Goal: Task Accomplishment & Management: Manage account settings

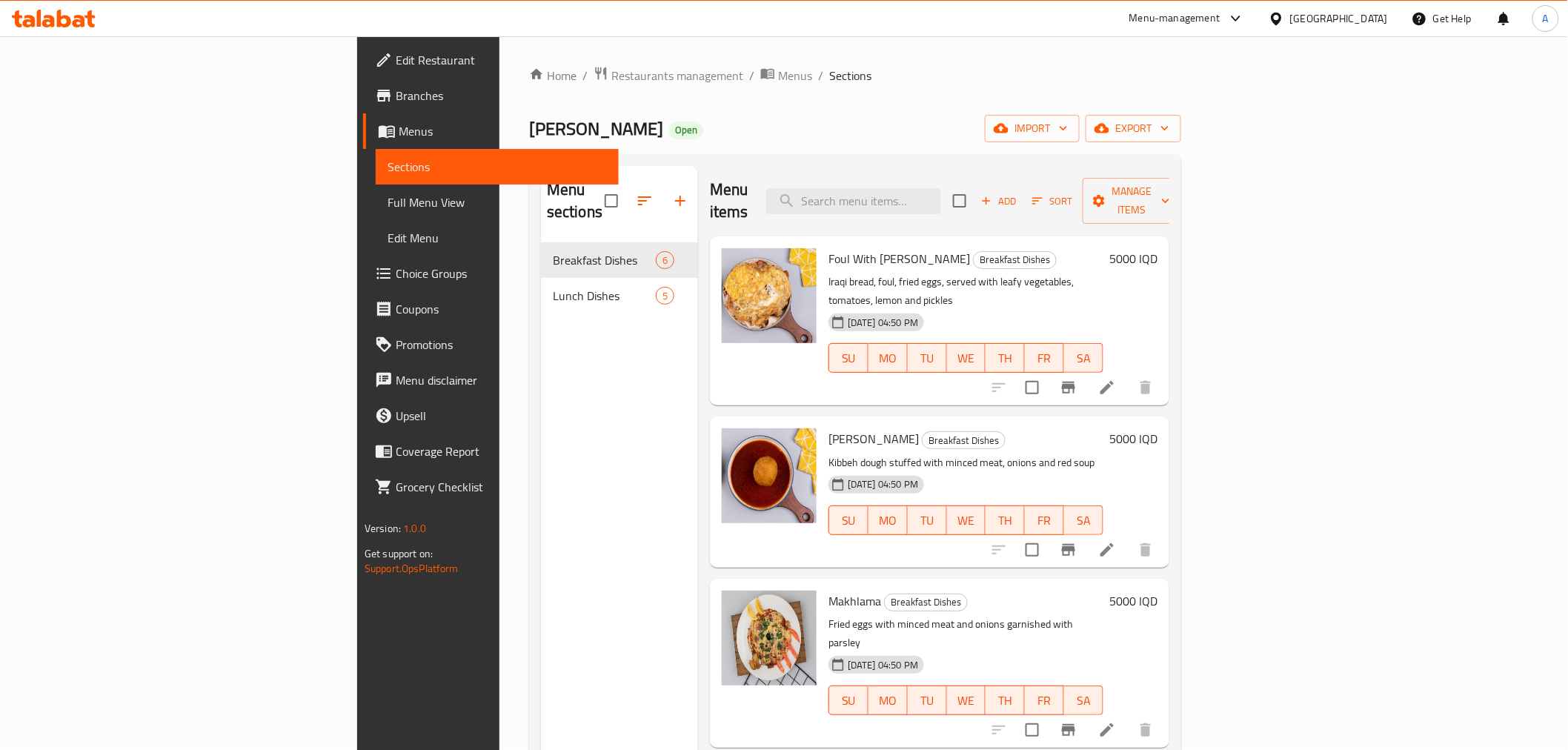
scroll to position [10, 0]
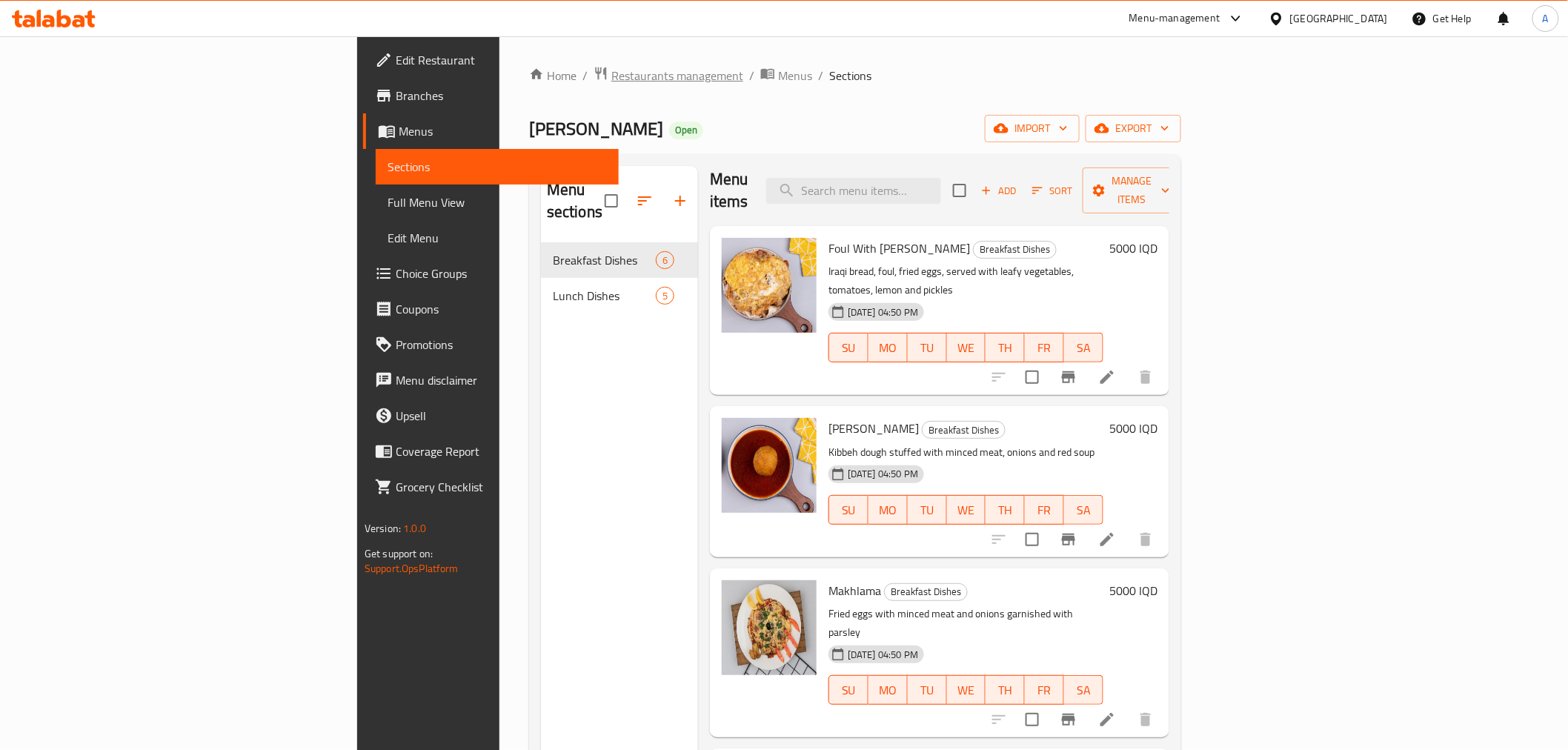
click at [611, 72] on span "Restaurants management" at bounding box center [677, 75] width 132 height 18
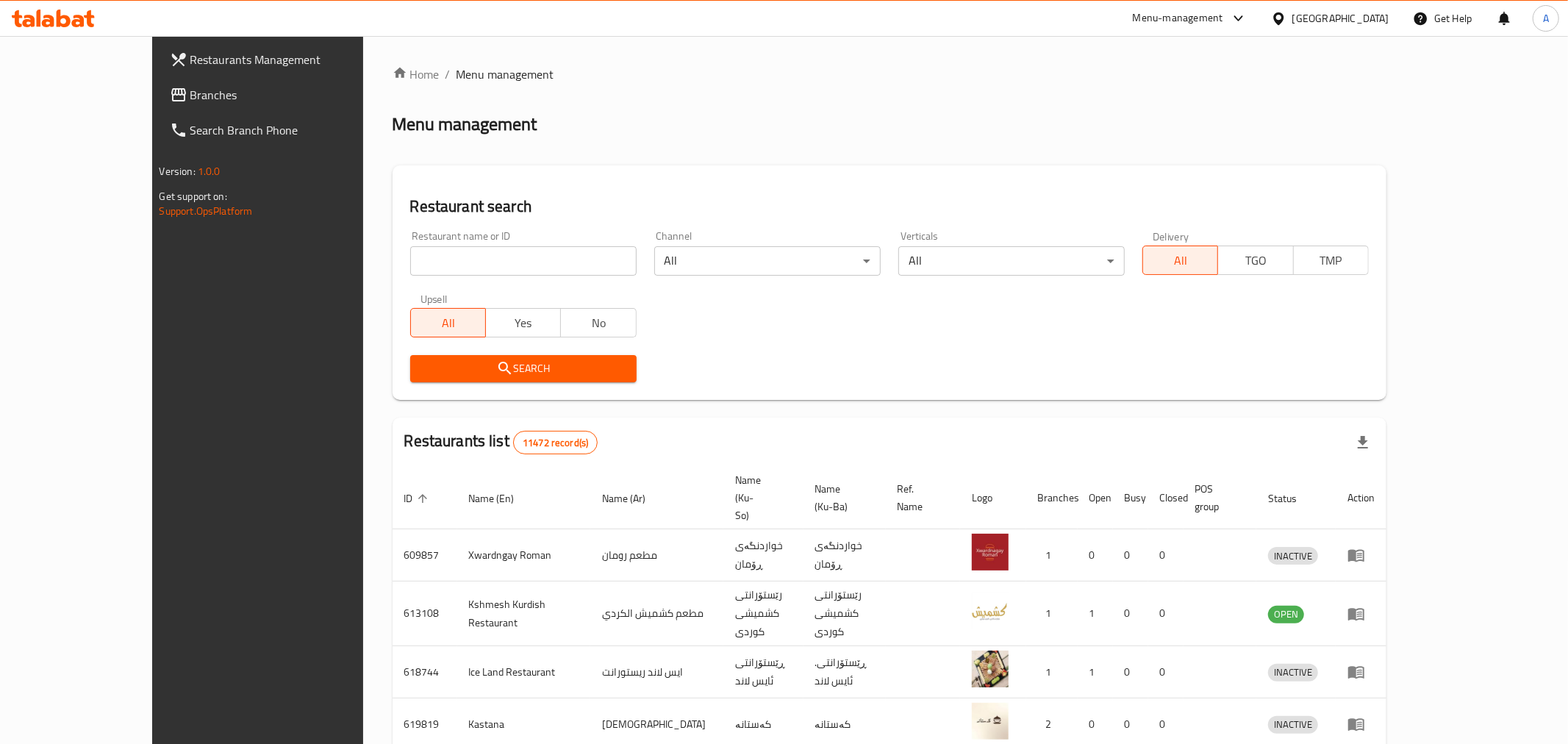
click at [388, 260] on div at bounding box center [784, 372] width 1568 height 744
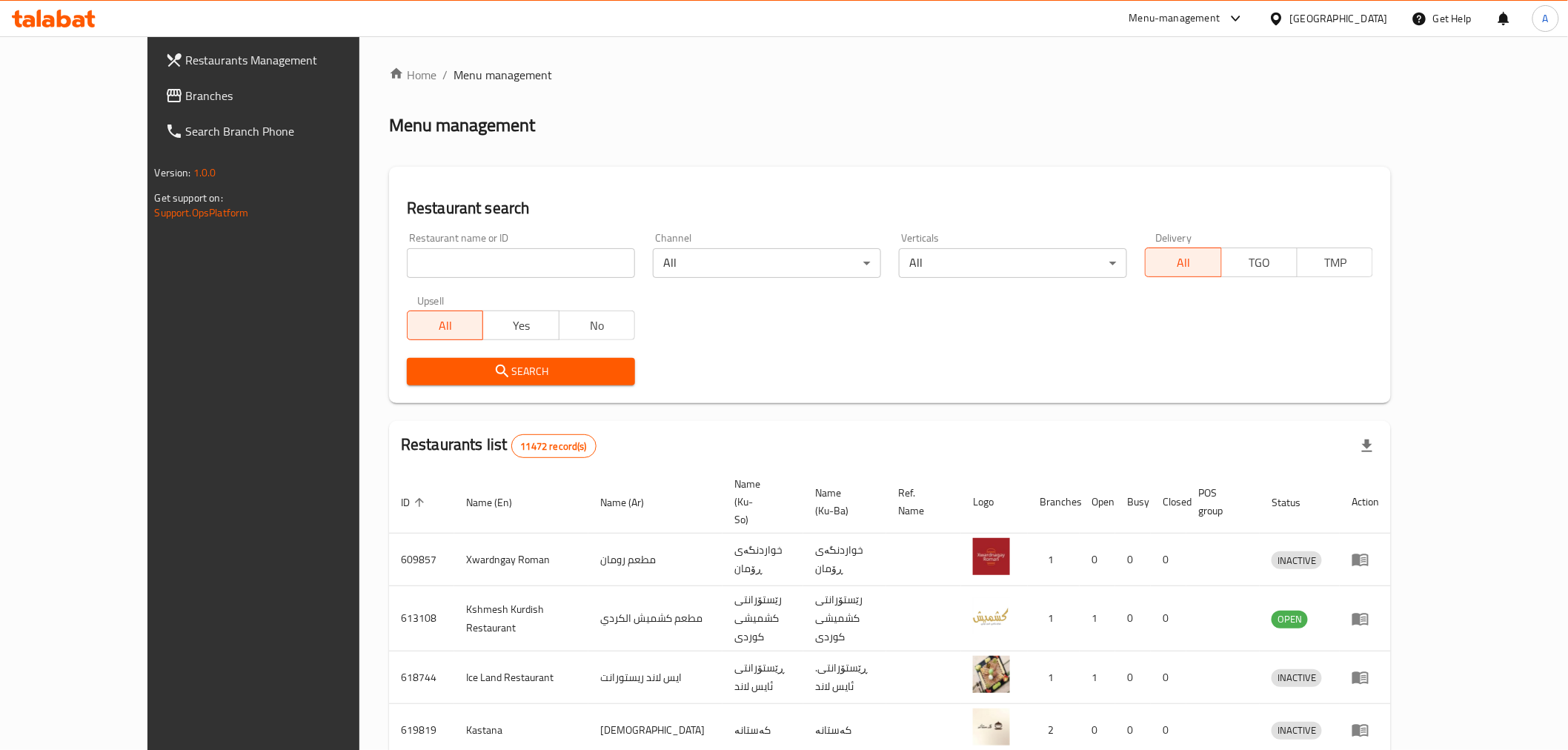
click at [407, 262] on input "search" at bounding box center [521, 263] width 228 height 30
type input "chicken white"
click button "Search" at bounding box center [521, 371] width 228 height 27
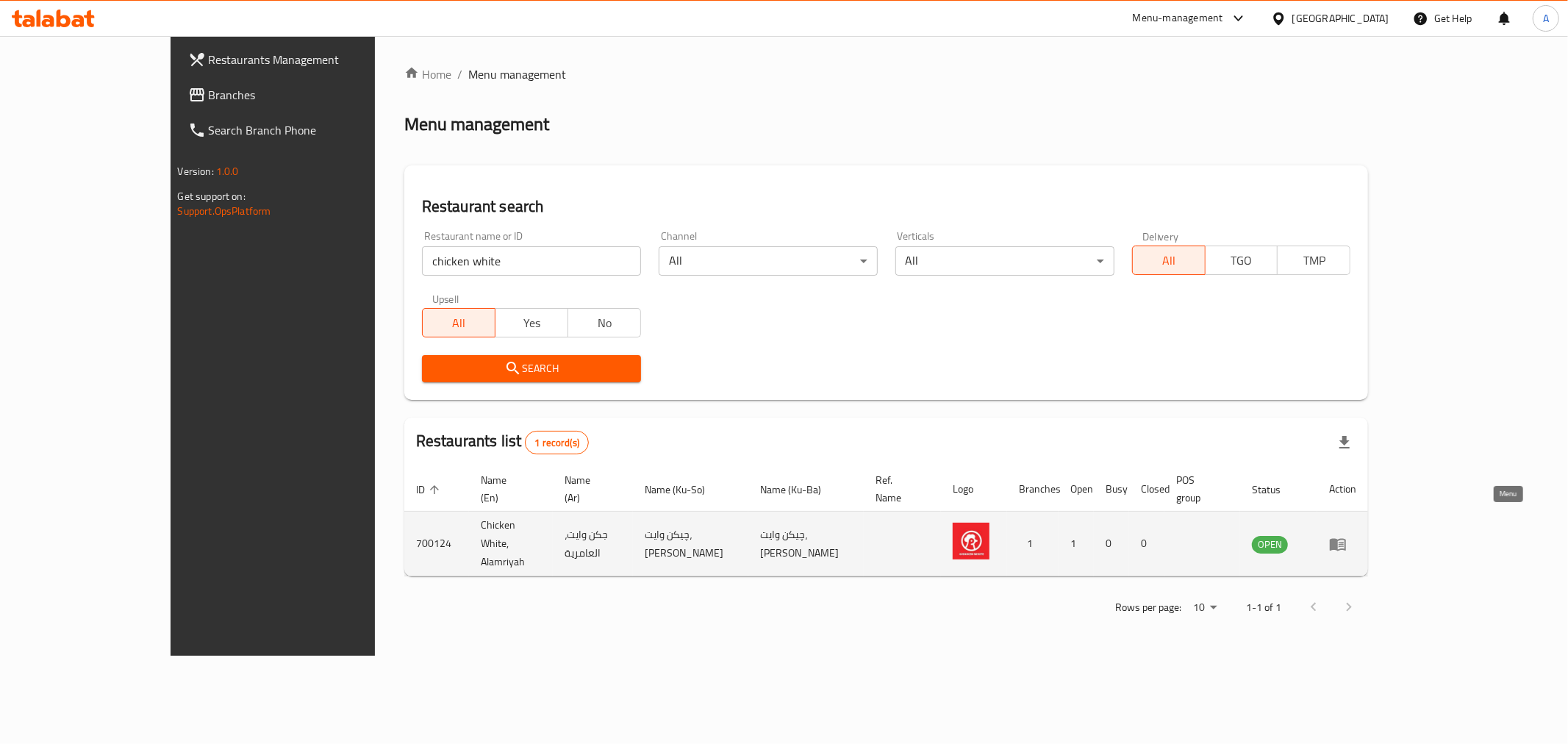
click at [1356, 535] on link "enhanced table" at bounding box center [1342, 543] width 27 height 18
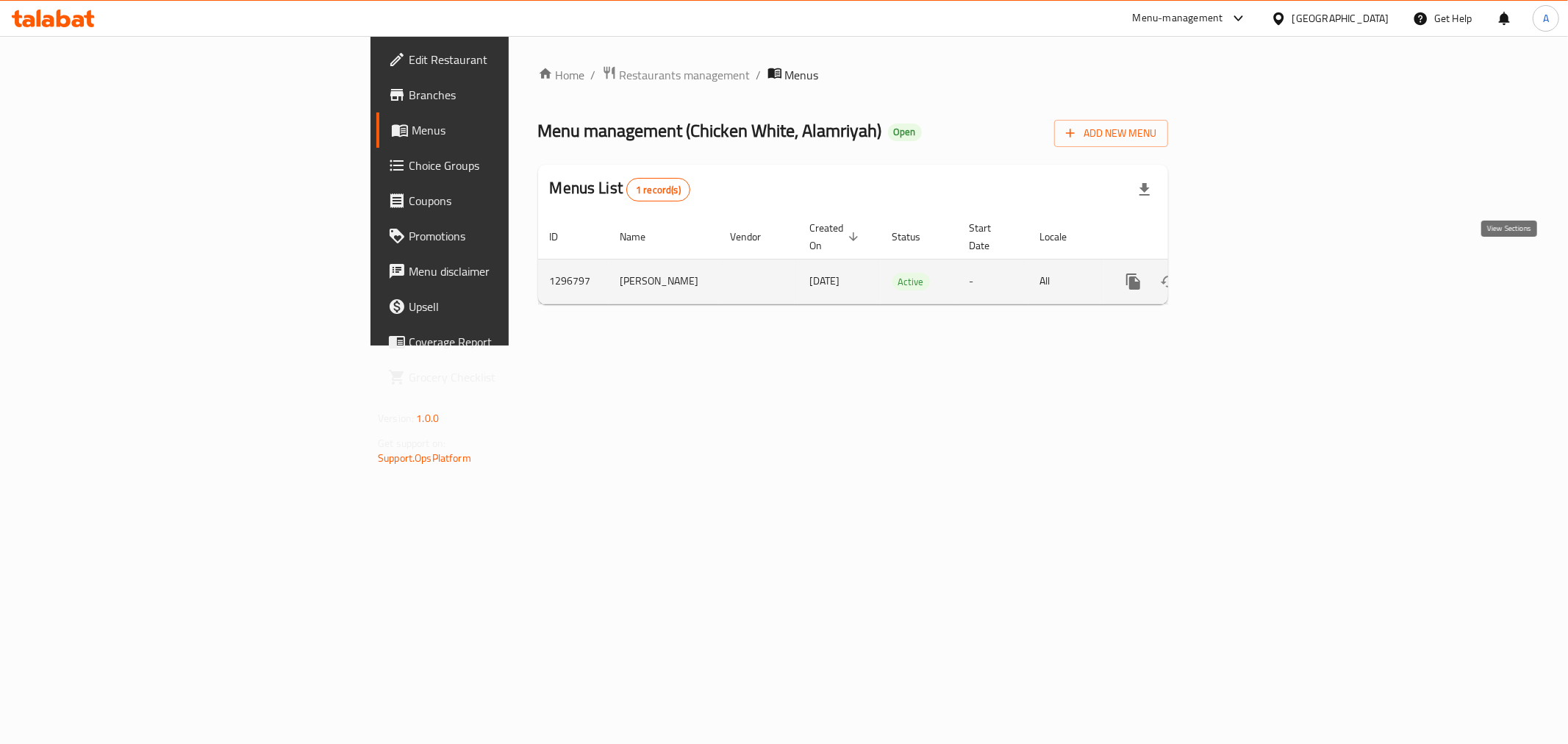
click at [1248, 273] on icon "enhanced table" at bounding box center [1239, 281] width 18 height 18
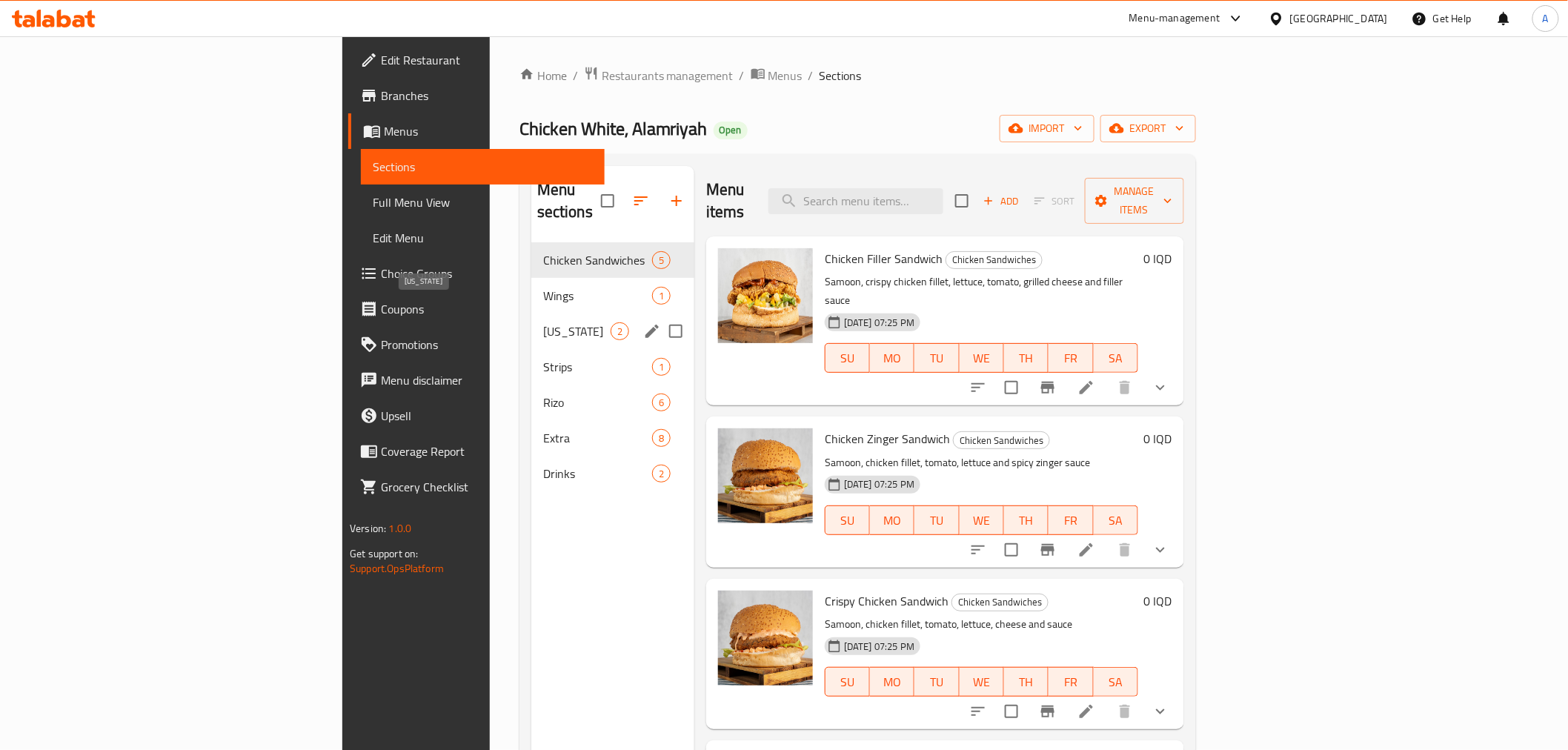
click at [543, 287] on span "Wings" at bounding box center [597, 295] width 109 height 18
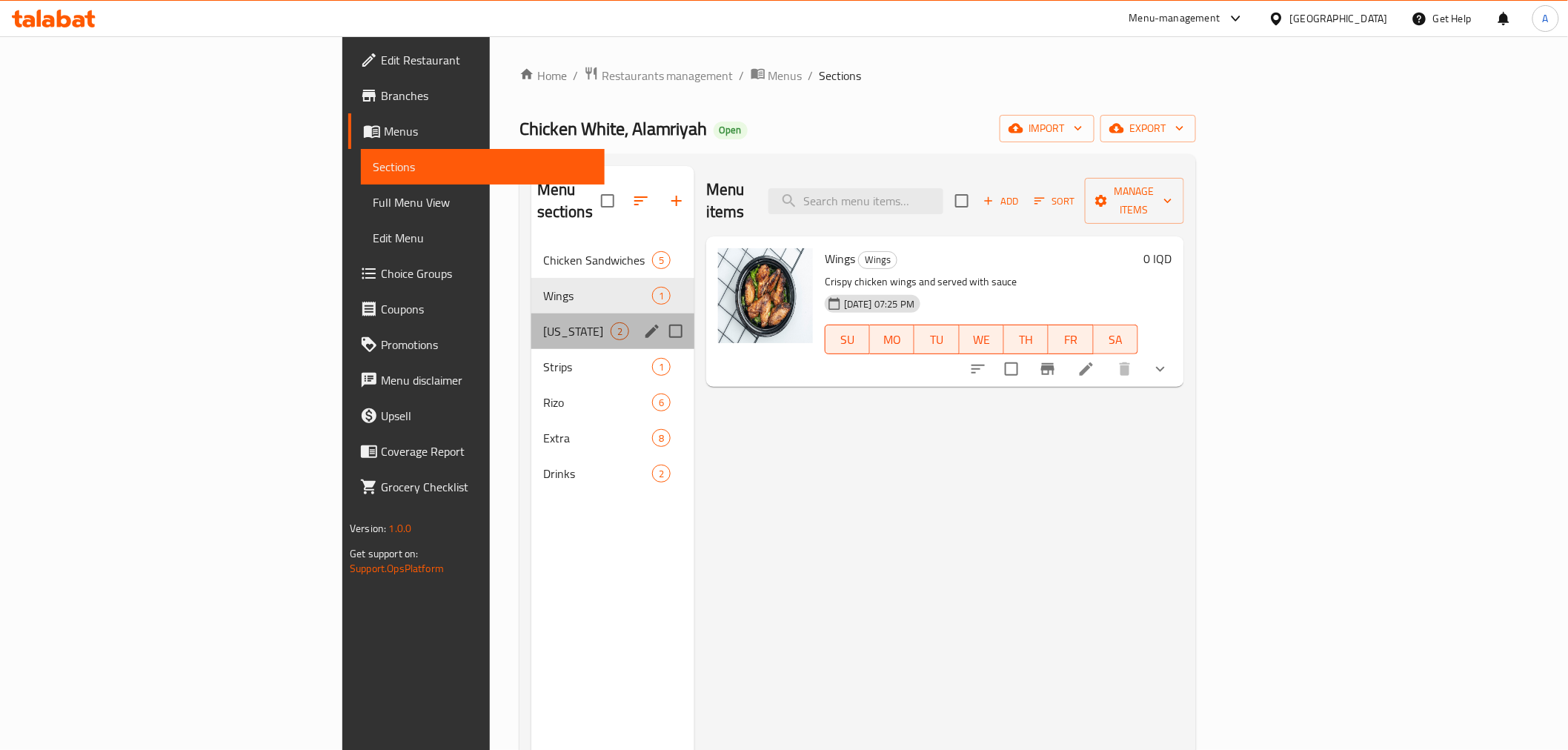
click at [532, 313] on div "Kentucky 2" at bounding box center [613, 331] width 163 height 36
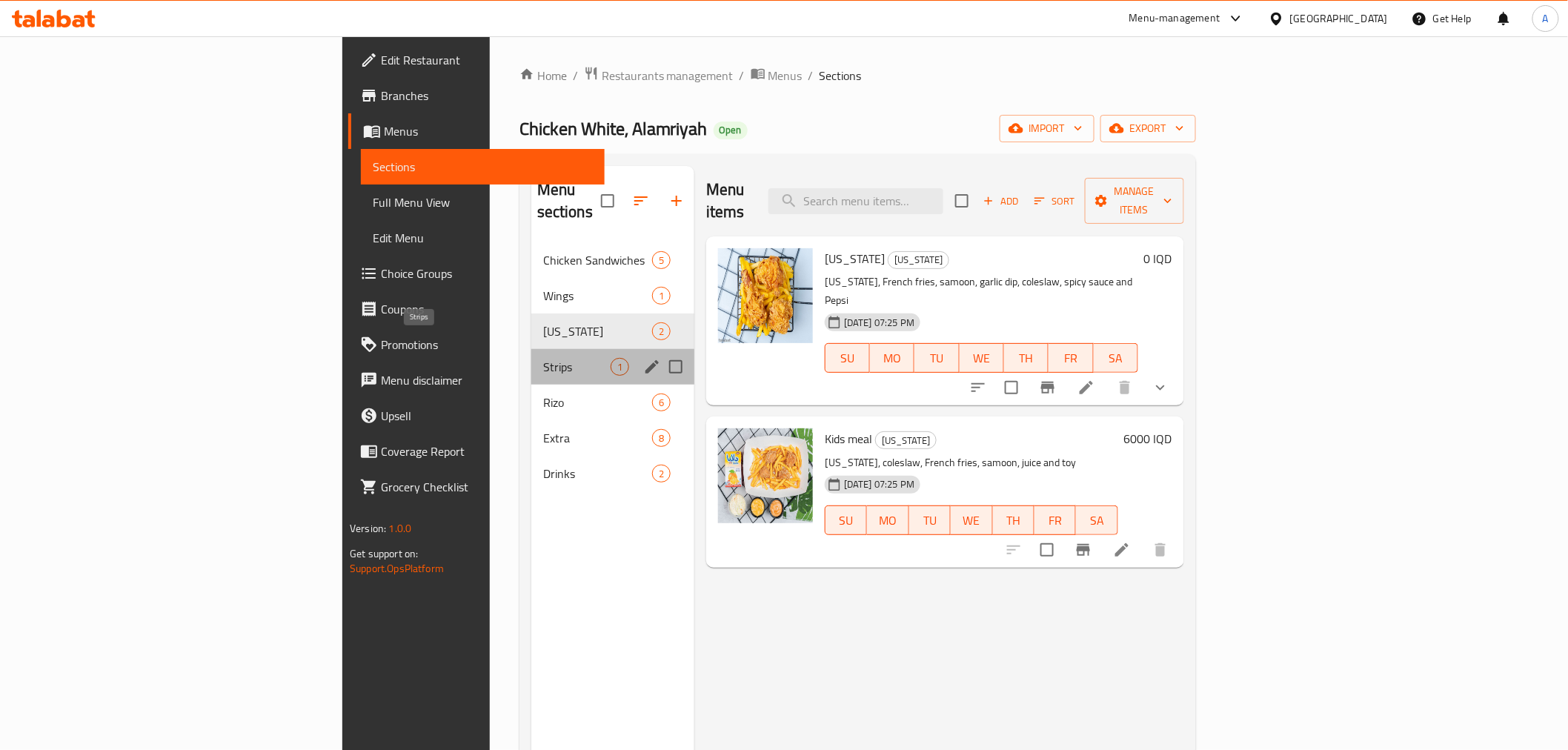
click at [543, 358] on span "Strips" at bounding box center [577, 366] width 67 height 18
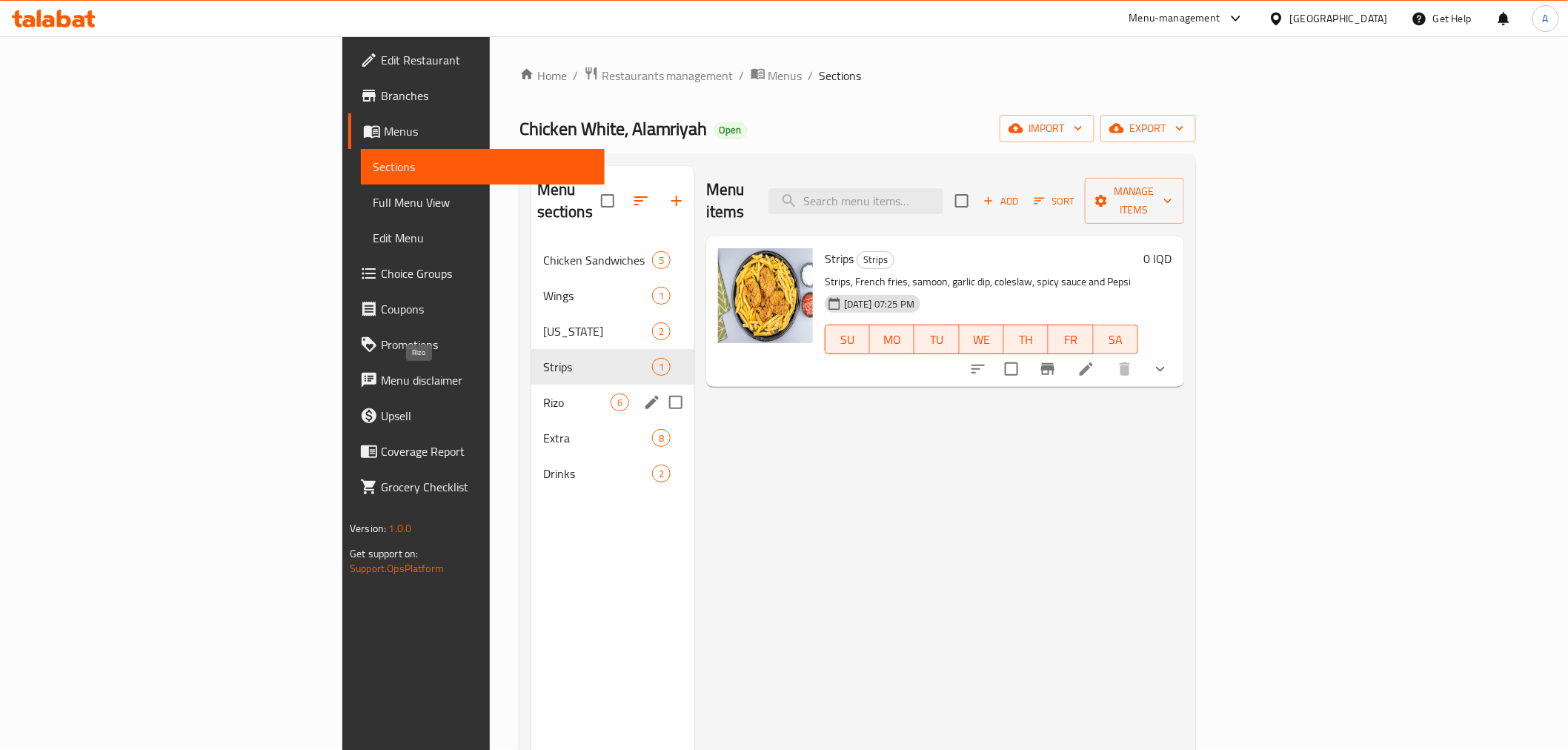
click at [543, 393] on span "Rizo" at bounding box center [577, 402] width 67 height 18
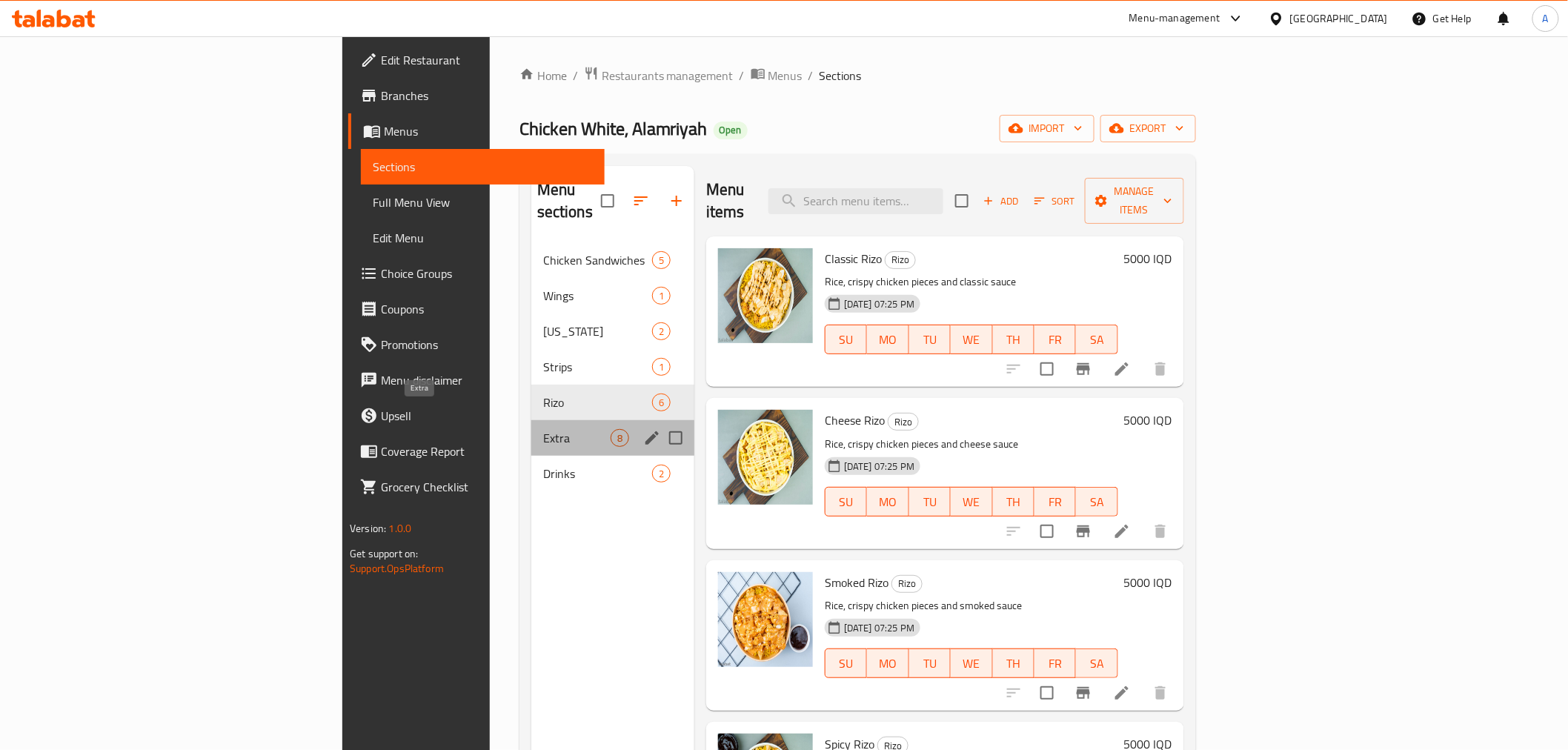
click at [543, 429] on span "Extra" at bounding box center [577, 438] width 67 height 18
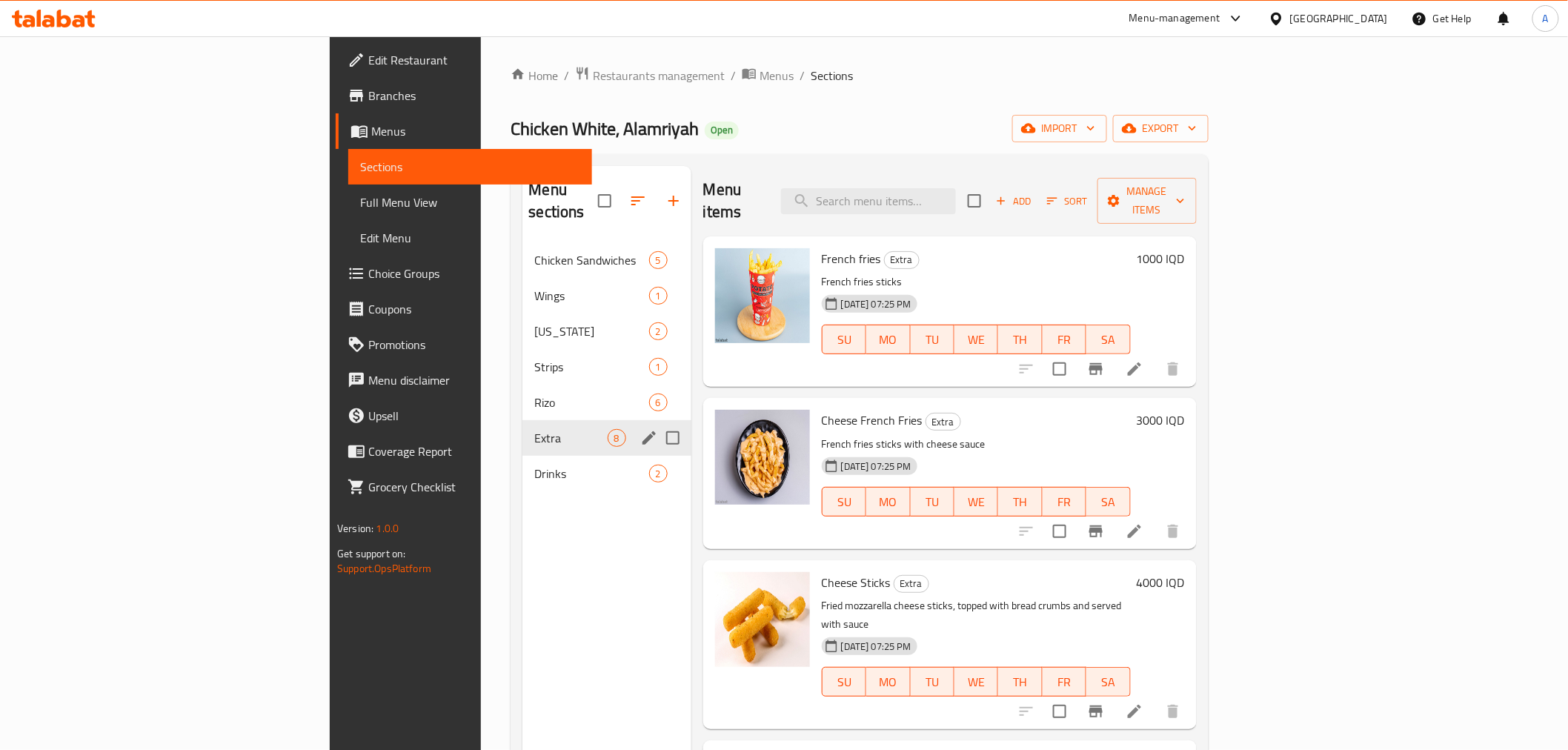
click at [522, 430] on div "Extra 8" at bounding box center [606, 438] width 168 height 36
click at [535, 251] on span "Chicken Sandwiches" at bounding box center [571, 259] width 73 height 18
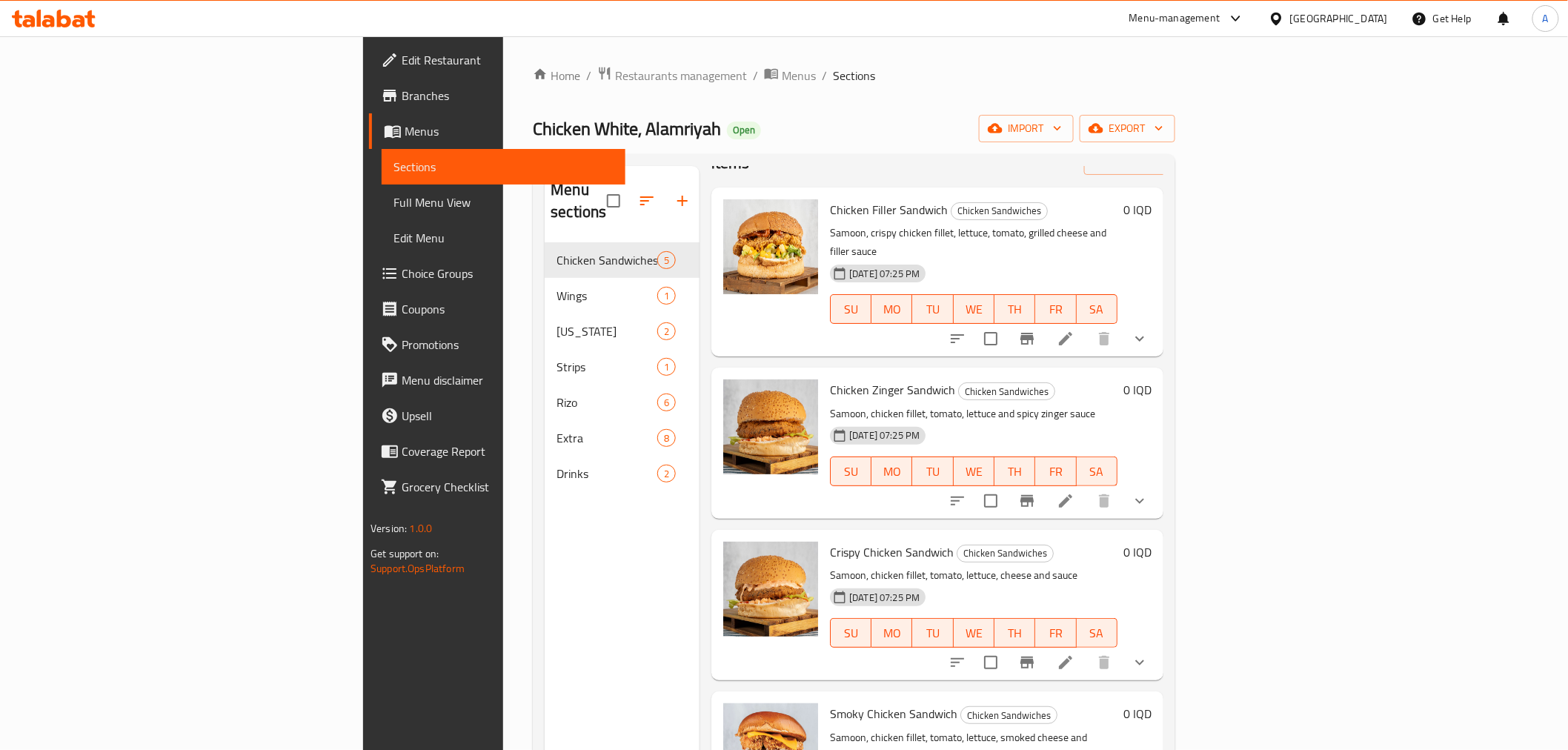
scroll to position [95, 0]
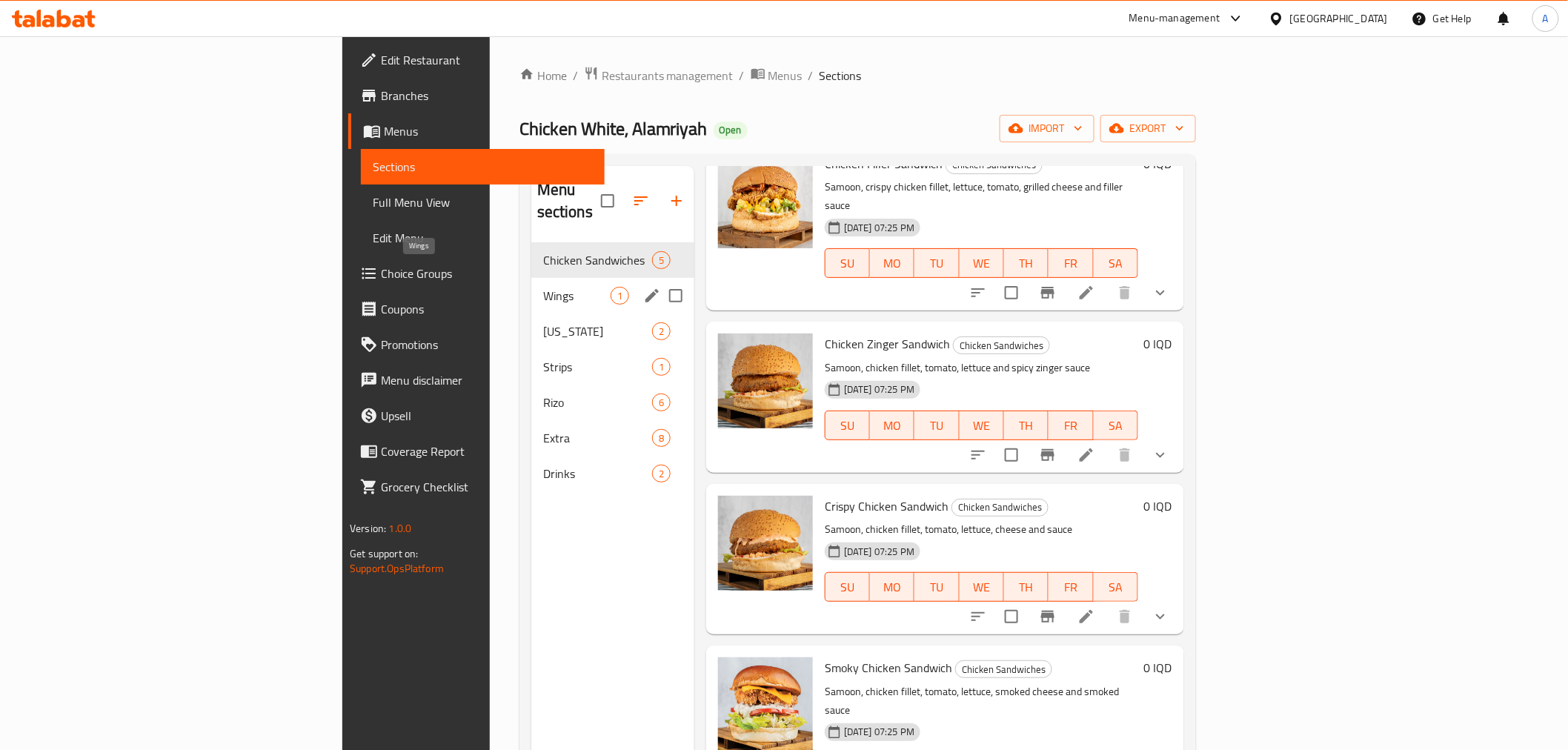
click at [543, 287] on span "Wings" at bounding box center [577, 295] width 67 height 18
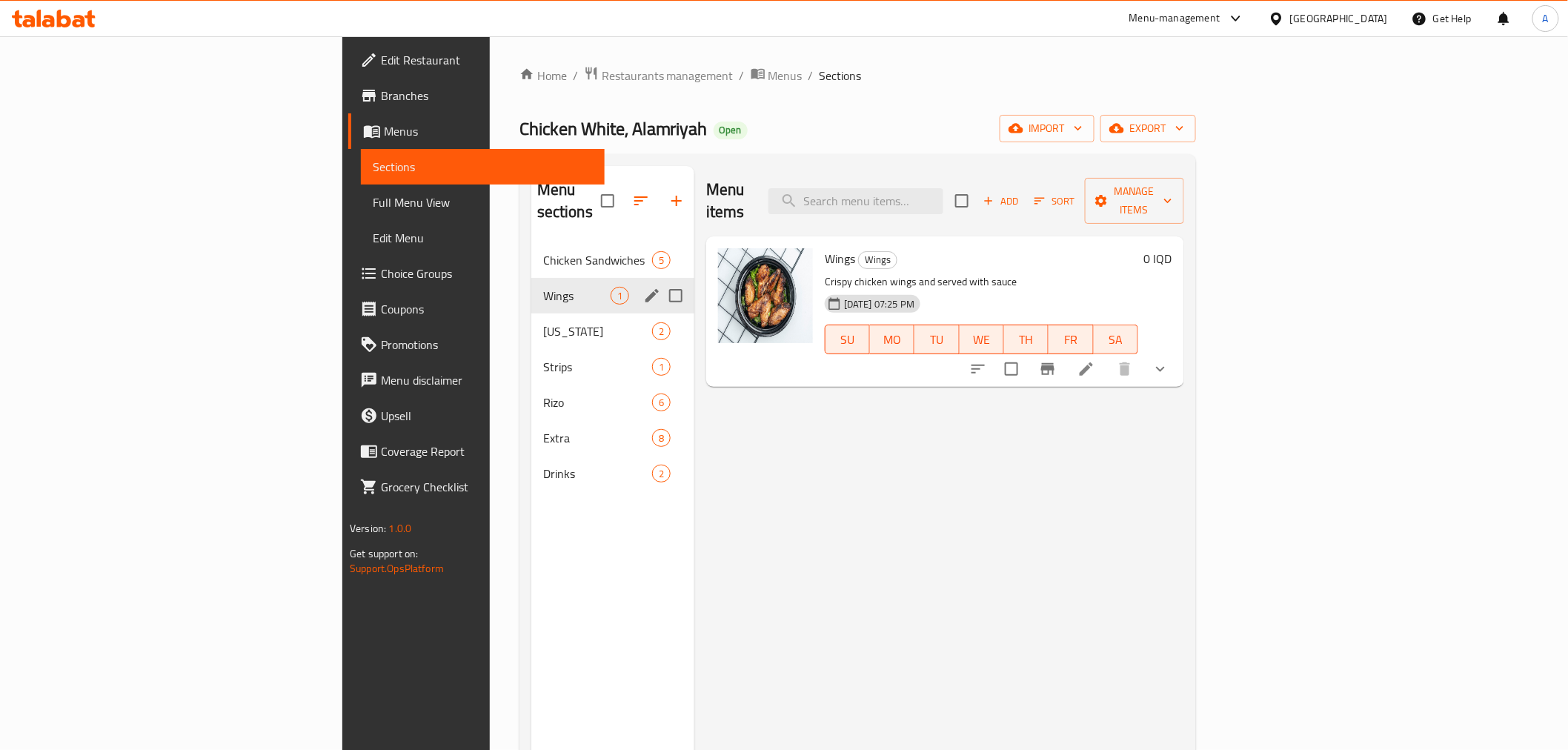
click at [532, 313] on div "Kentucky 2" at bounding box center [613, 331] width 163 height 36
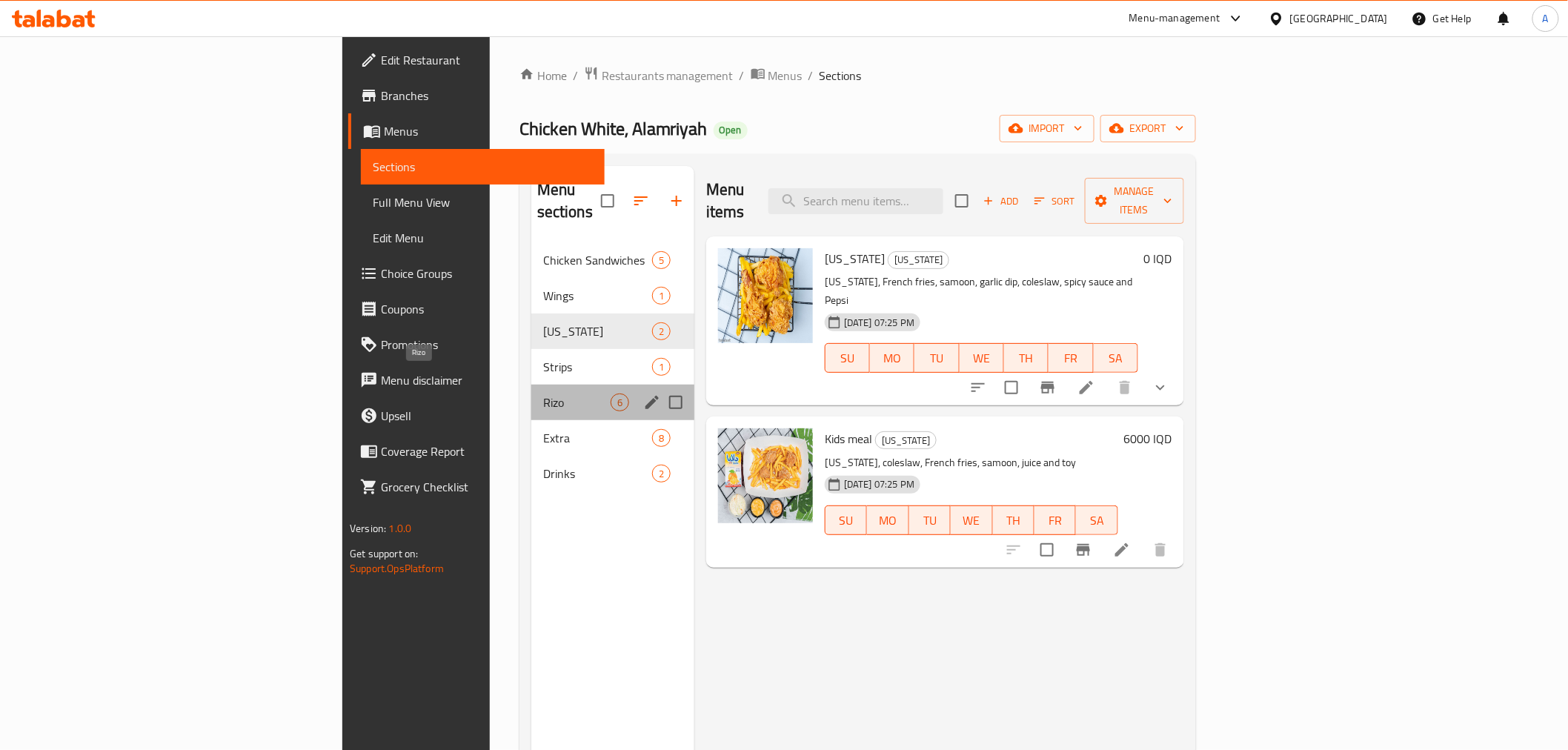
click at [543, 393] on span "Rizo" at bounding box center [577, 402] width 67 height 18
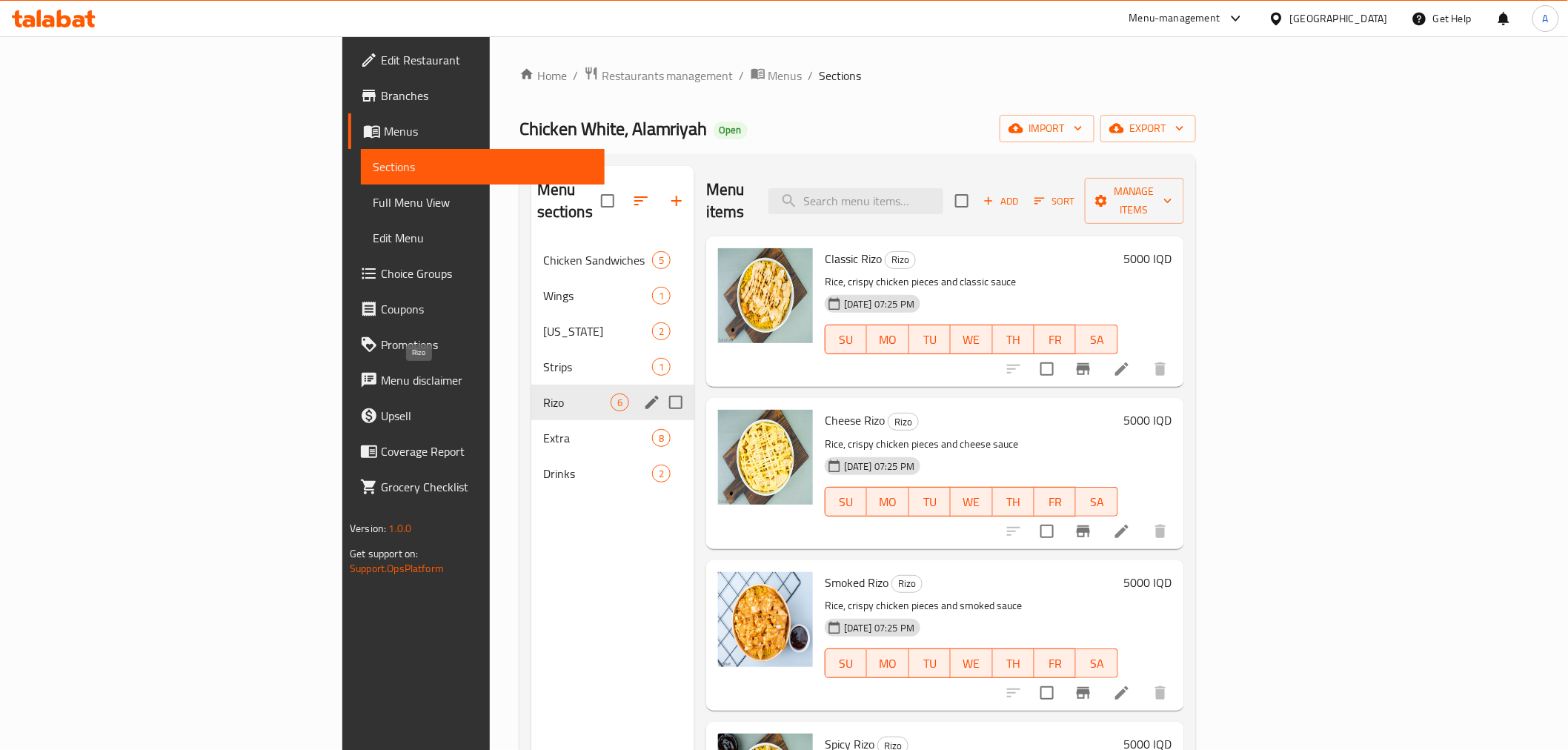
click at [532, 395] on div "Rizo 6" at bounding box center [613, 402] width 163 height 36
click at [543, 429] on span "Extra" at bounding box center [577, 438] width 67 height 18
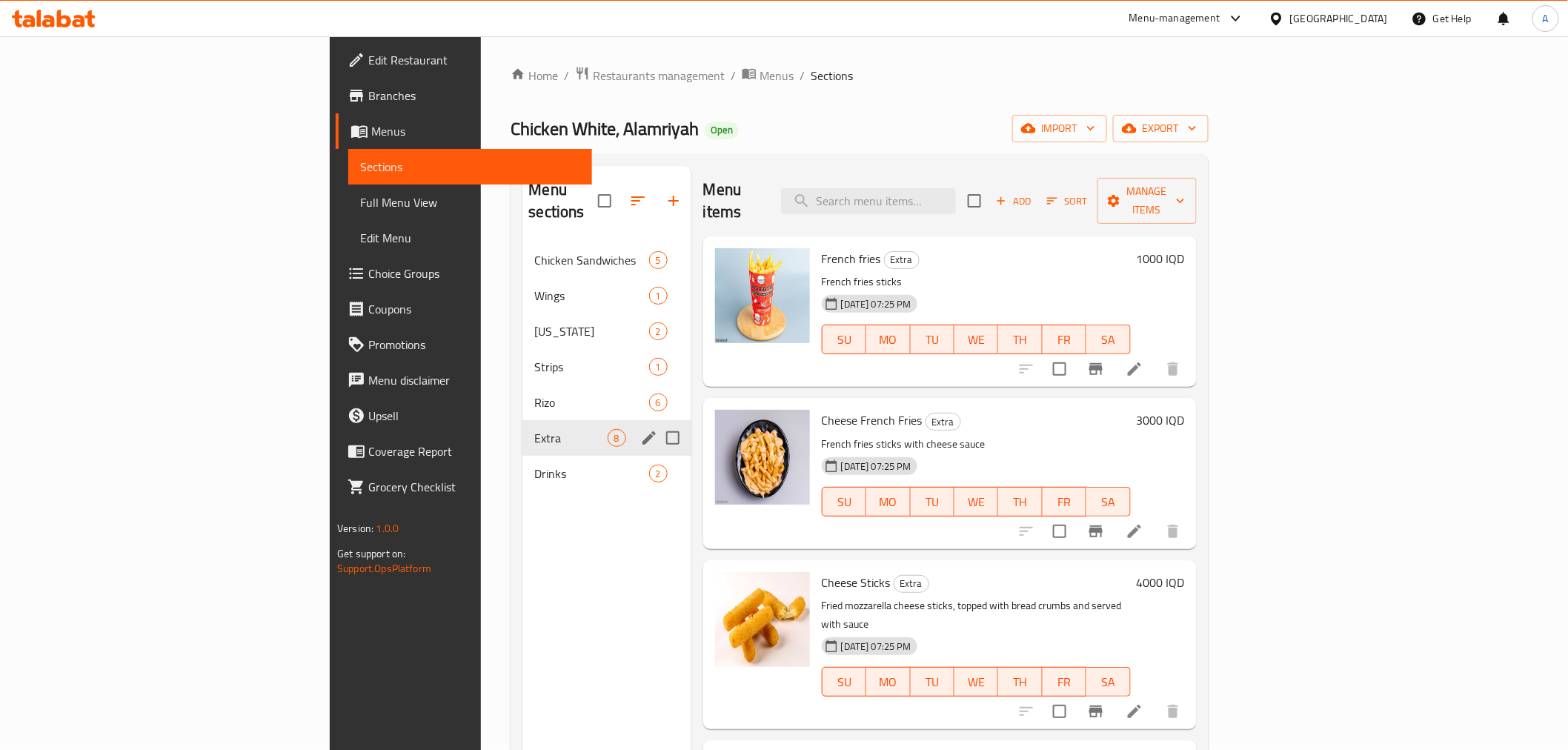
click at [522, 426] on div "Extra 8" at bounding box center [606, 438] width 168 height 36
click at [522, 432] on div "Extra 8" at bounding box center [606, 438] width 168 height 36
click at [535, 465] on span "Drinks" at bounding box center [571, 473] width 73 height 18
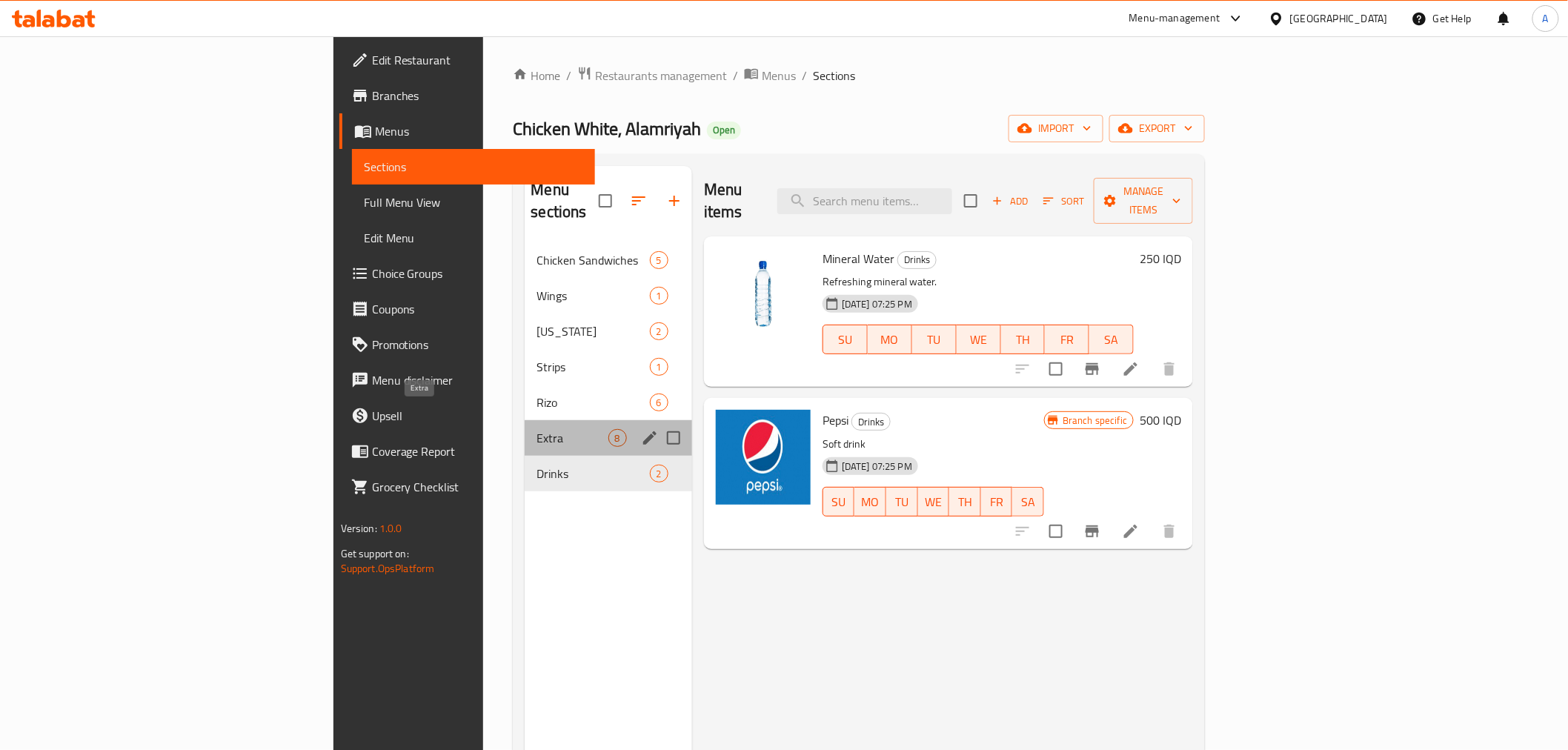
click at [536, 429] on span "Extra" at bounding box center [571, 438] width 71 height 18
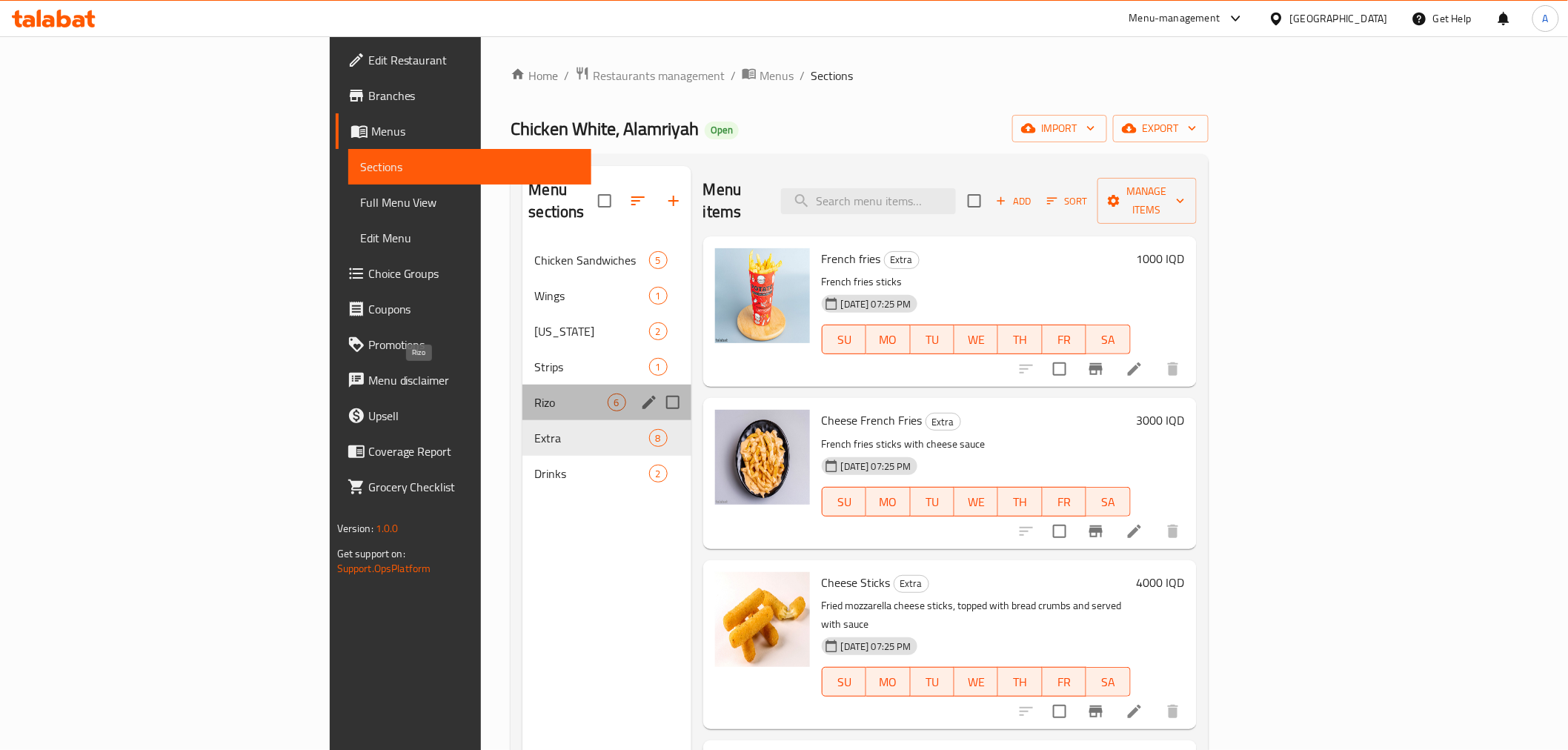
click at [535, 393] on span "Rizo" at bounding box center [571, 402] width 73 height 18
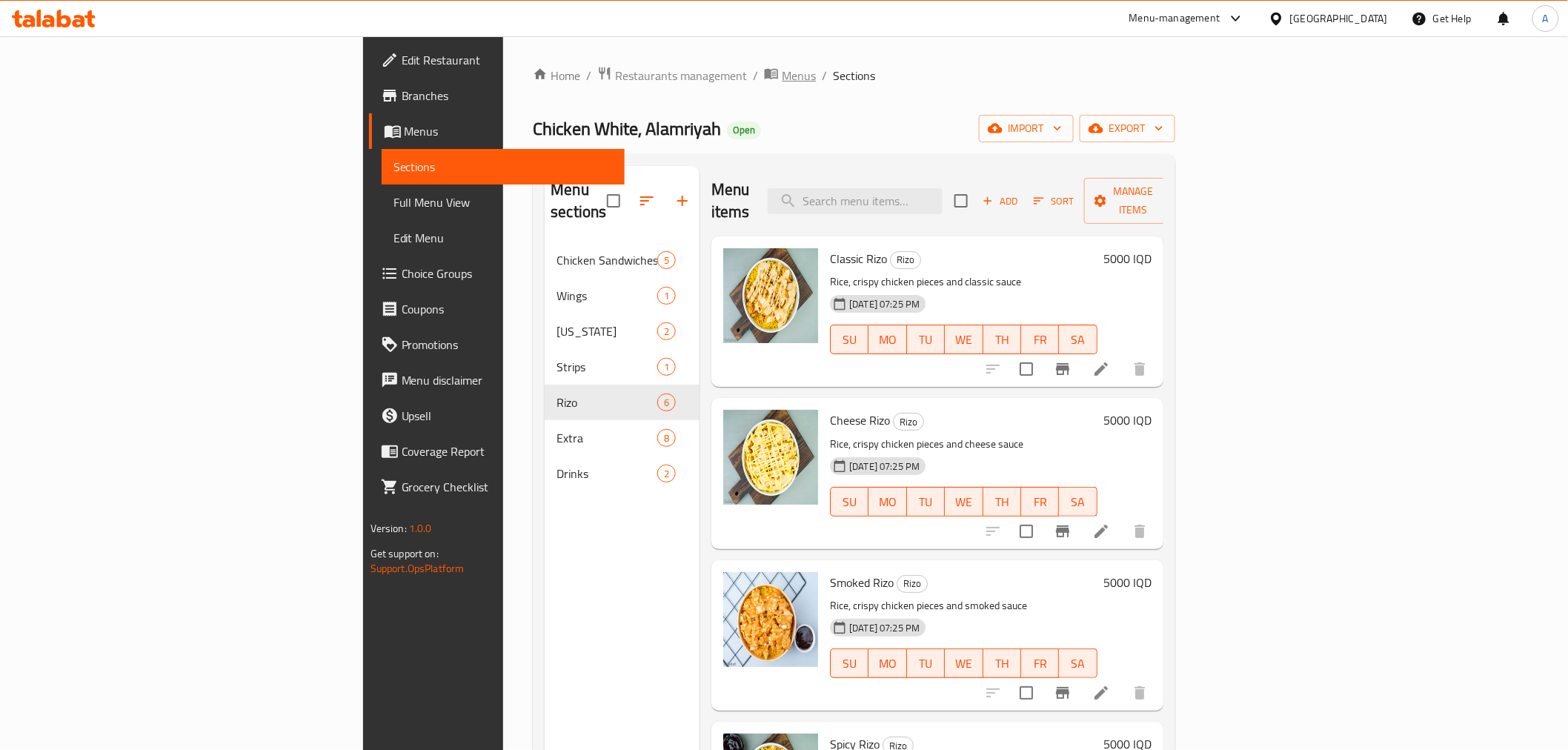
click at [782, 82] on span "Menus" at bounding box center [799, 75] width 34 height 18
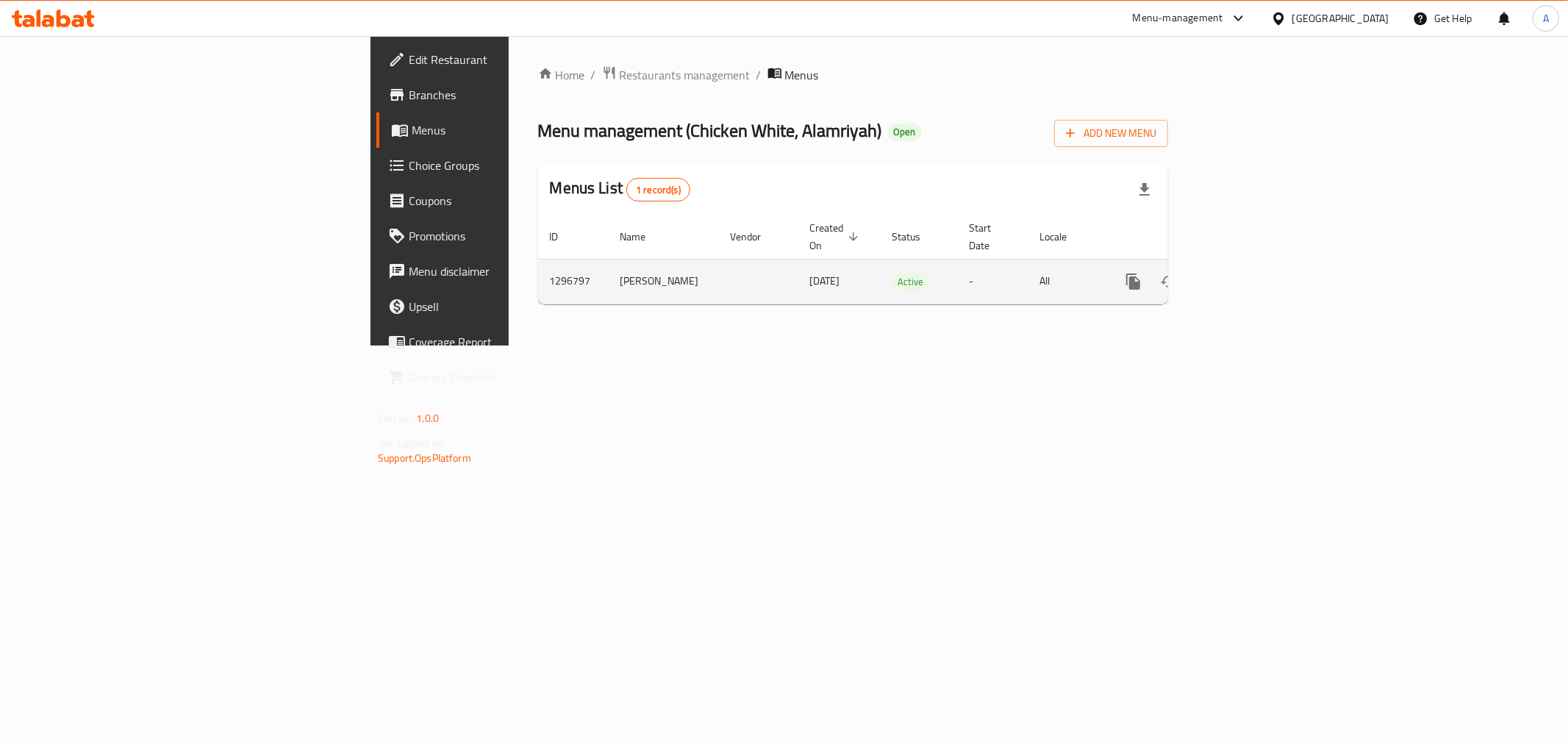
click at [1248, 273] on icon "enhanced table" at bounding box center [1239, 281] width 18 height 18
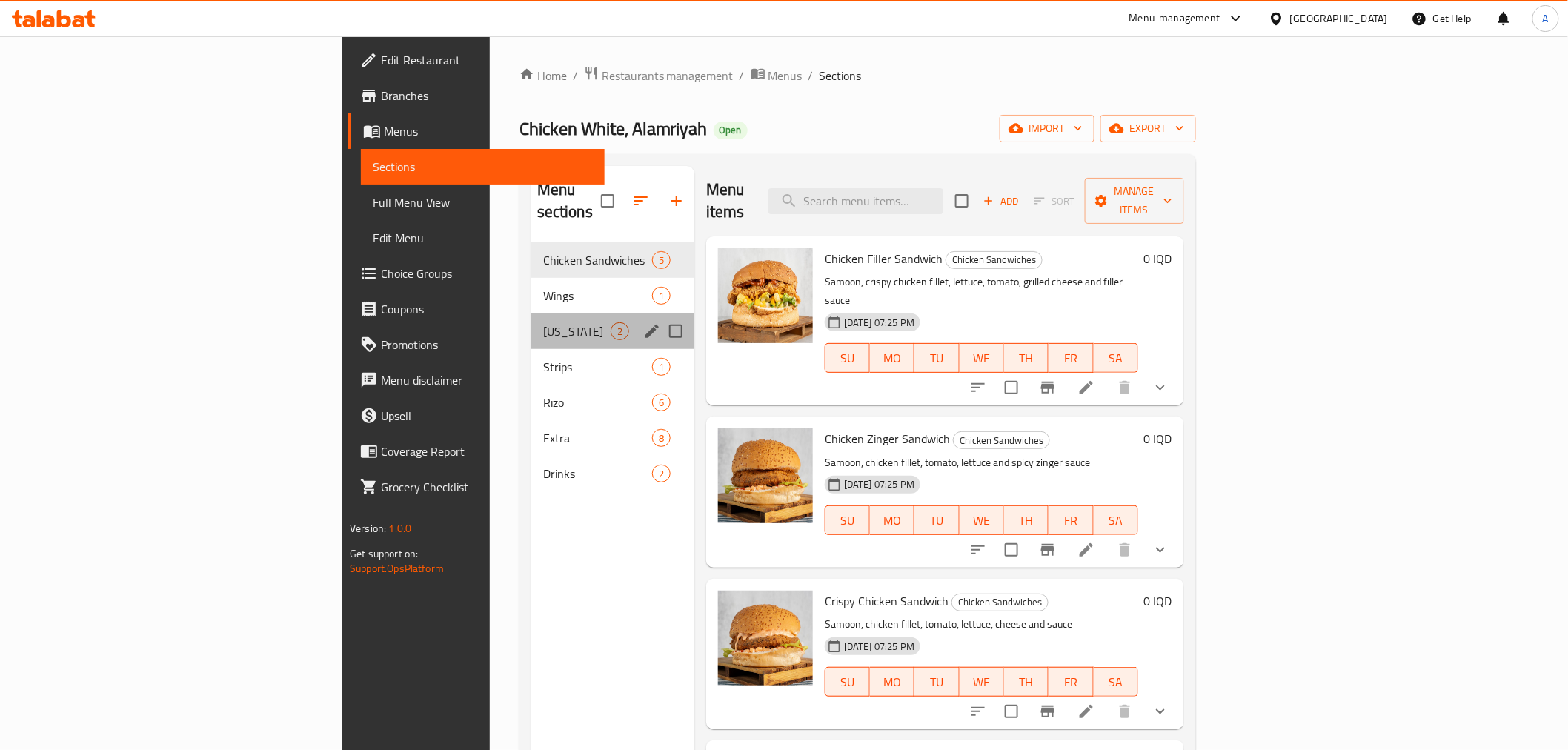
click at [532, 313] on div "Kentucky 2" at bounding box center [613, 331] width 163 height 36
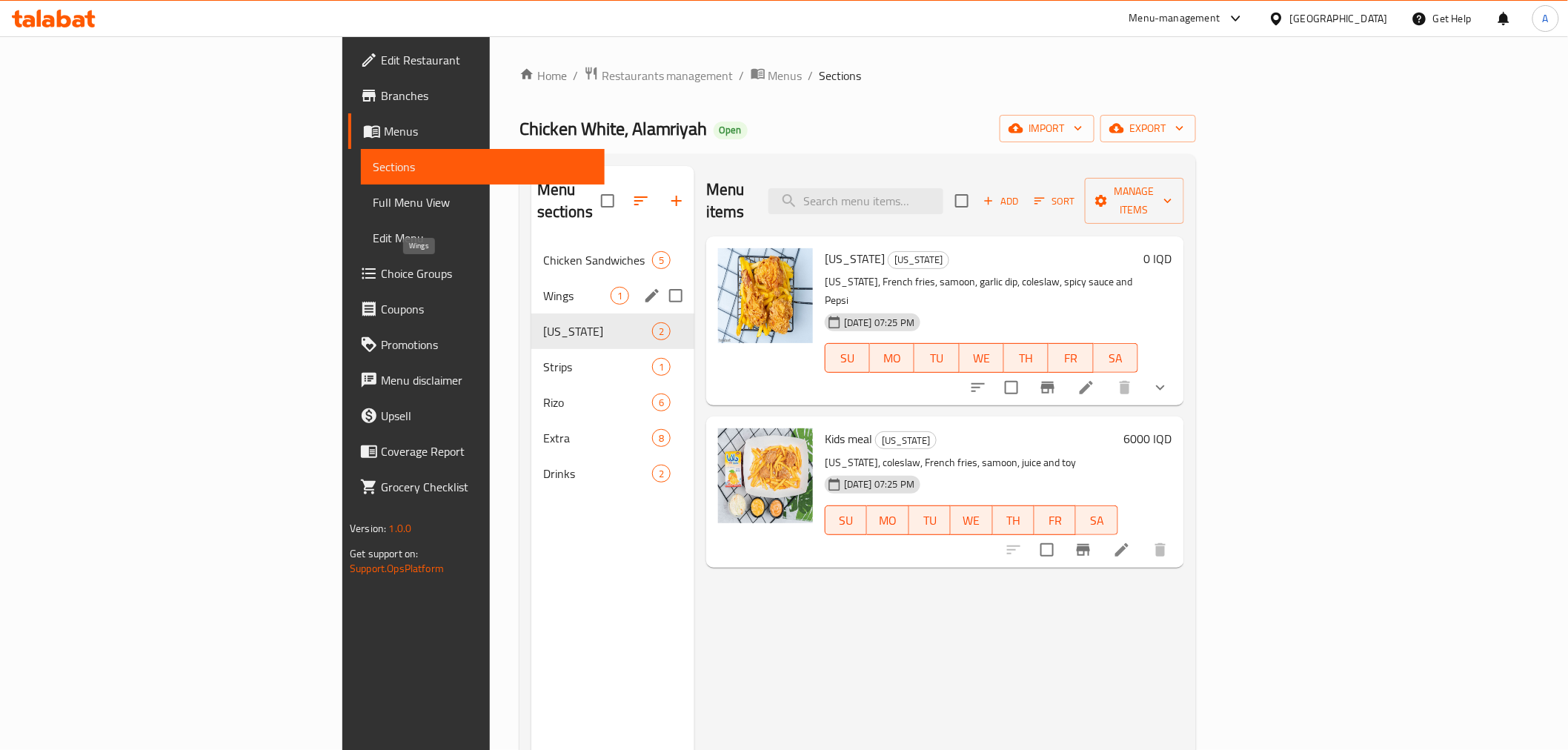
click at [543, 287] on span "Wings" at bounding box center [577, 295] width 67 height 18
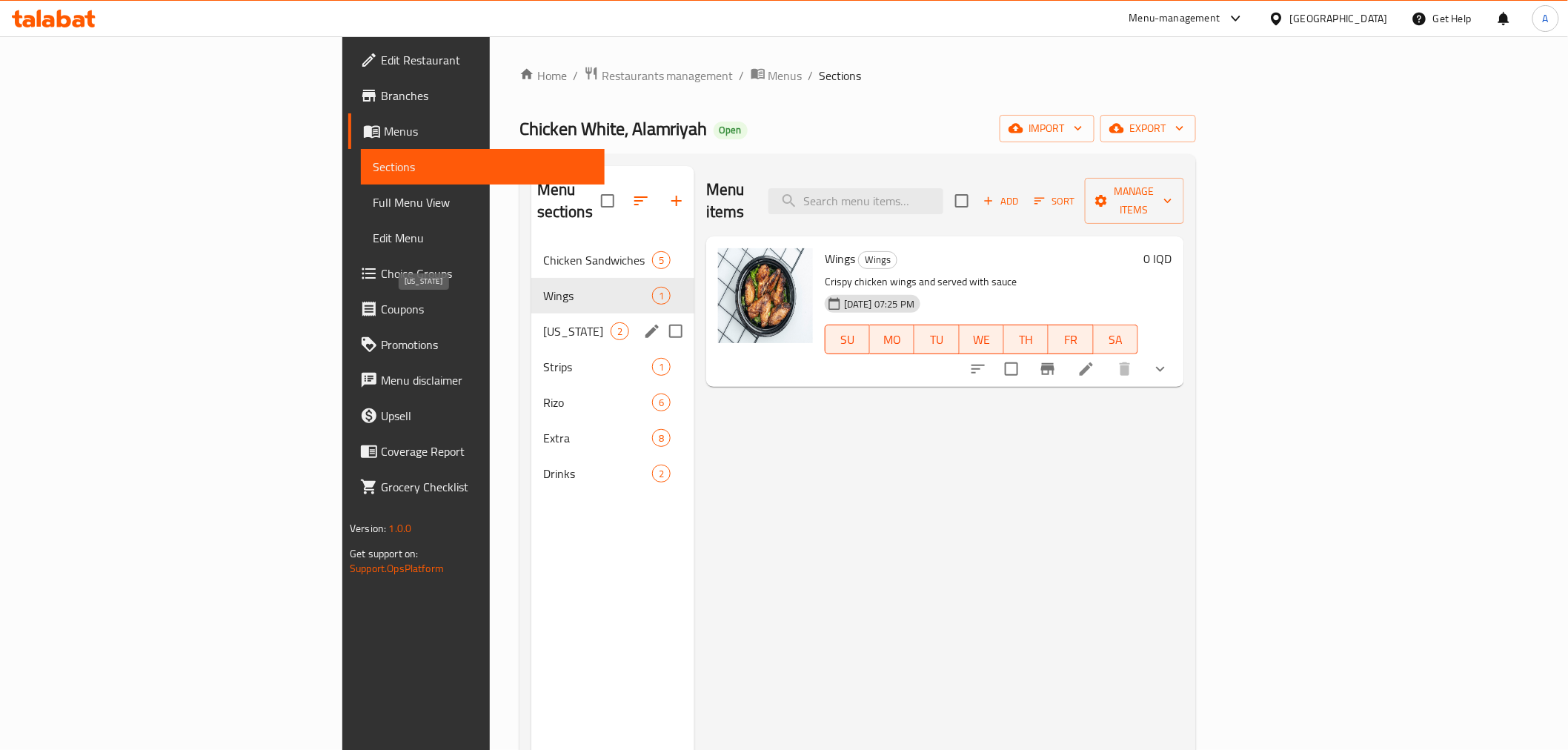
click at [543, 322] on span "Kentucky" at bounding box center [577, 330] width 67 height 18
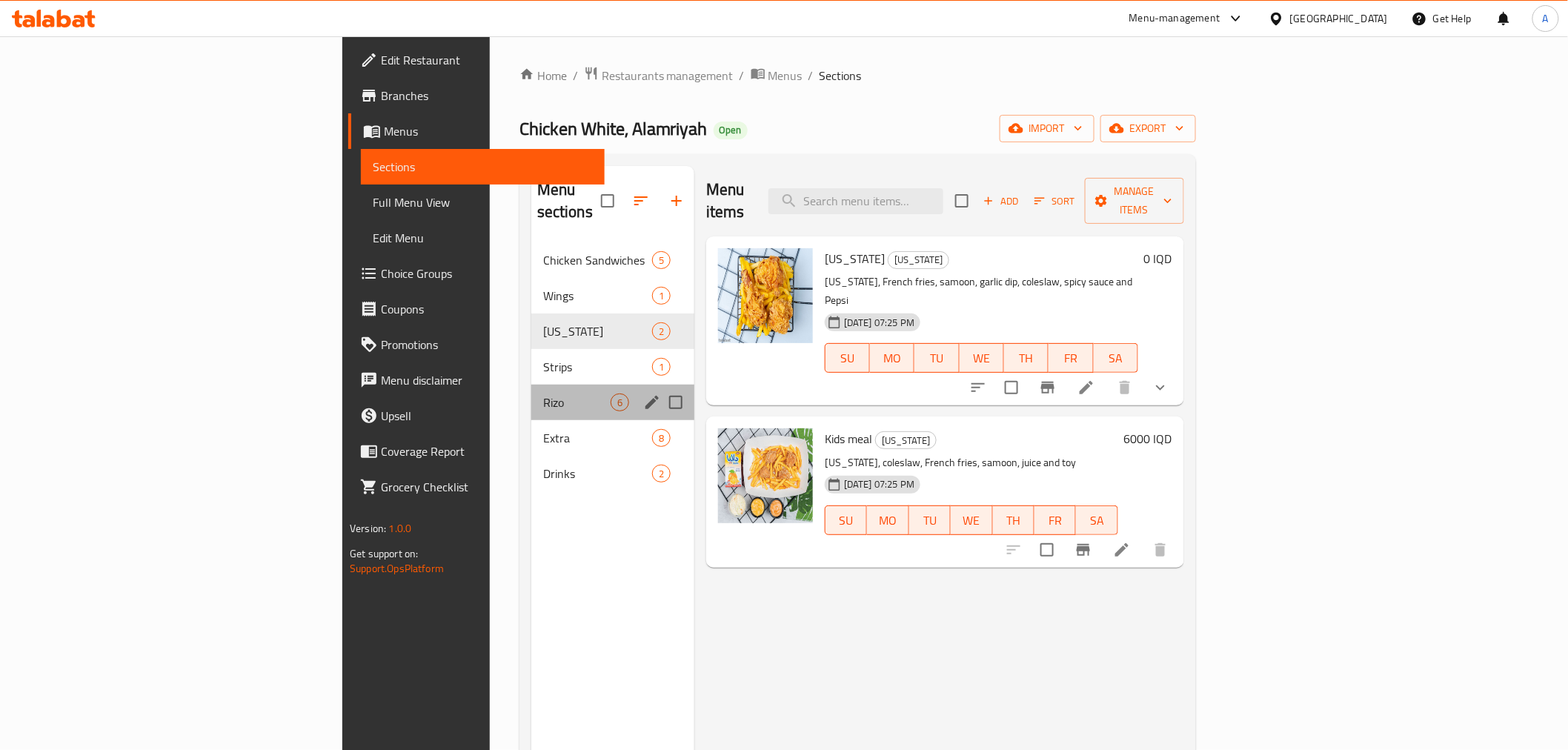
click at [532, 384] on div "Rizo 6" at bounding box center [613, 402] width 163 height 36
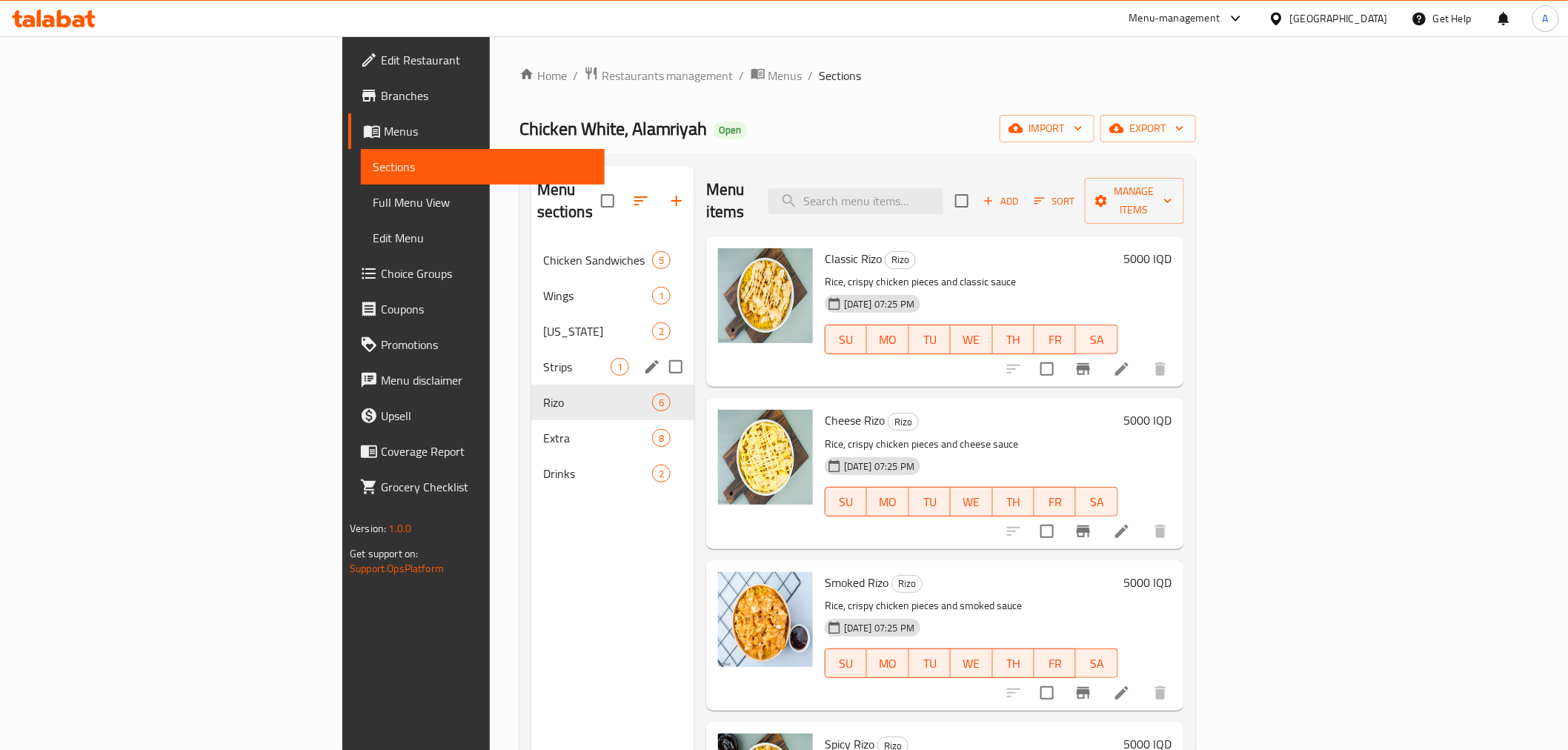
click at [543, 358] on span "Strips" at bounding box center [577, 366] width 67 height 18
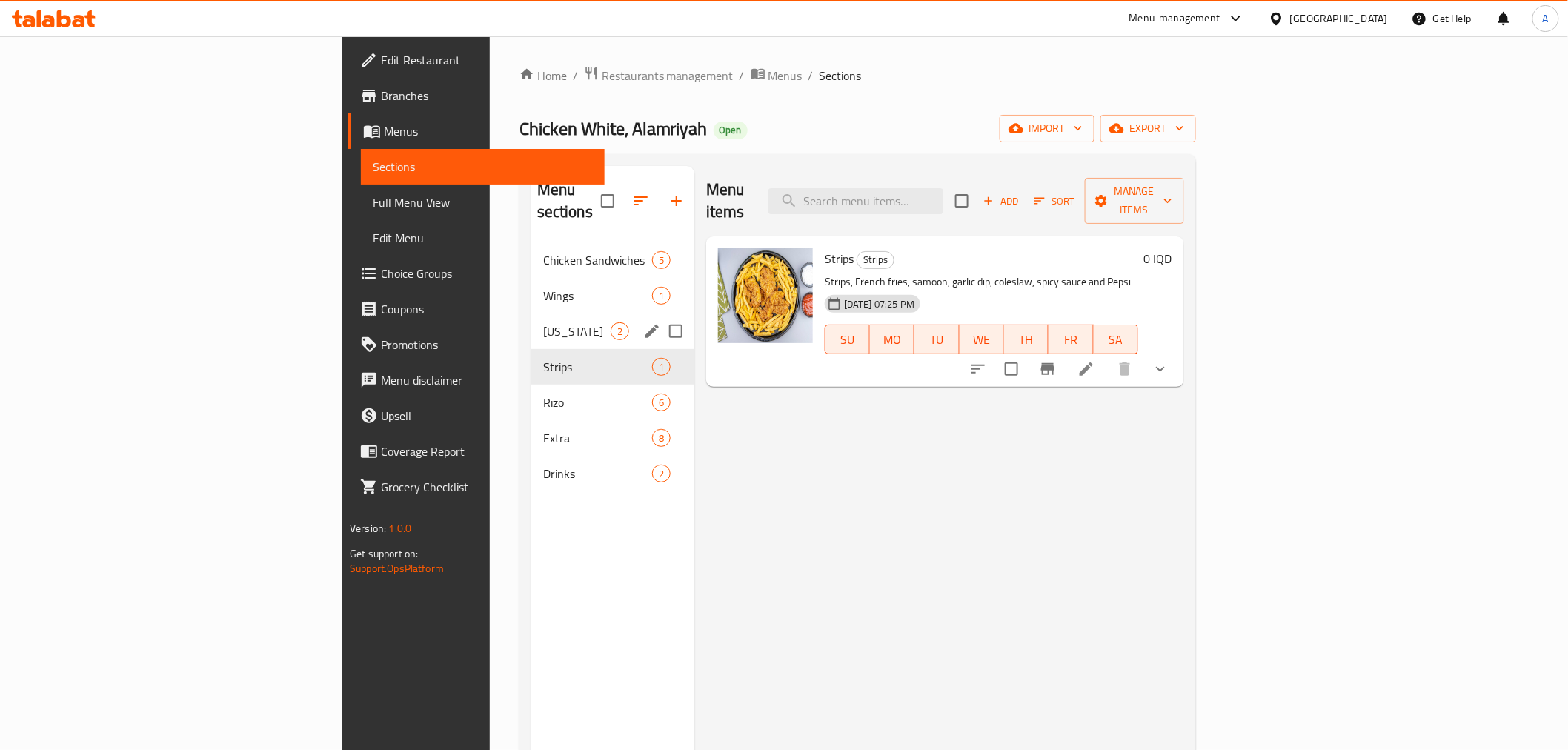
click at [532, 322] on div "Kentucky 2" at bounding box center [613, 331] width 163 height 36
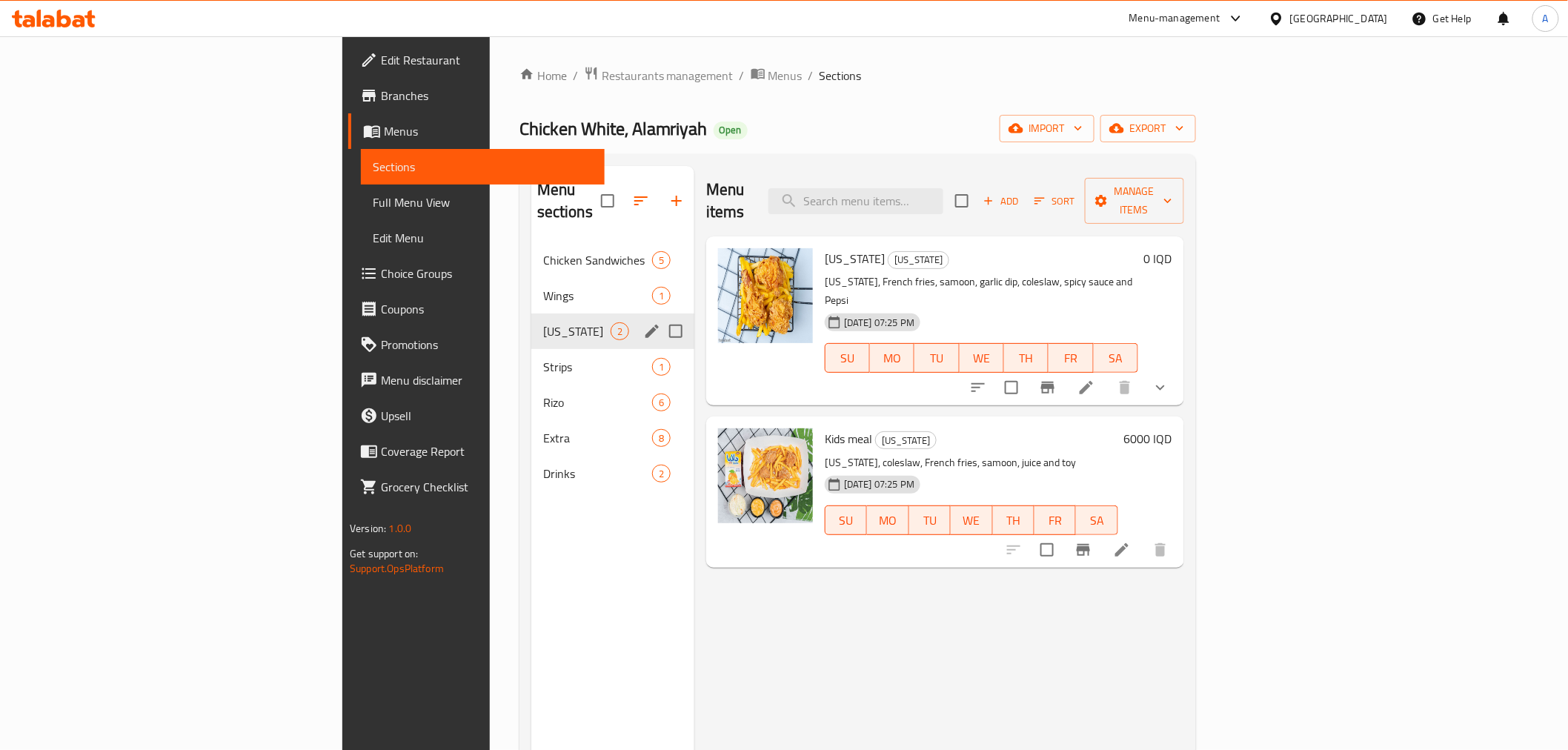
click at [543, 287] on span "Wings" at bounding box center [597, 295] width 109 height 18
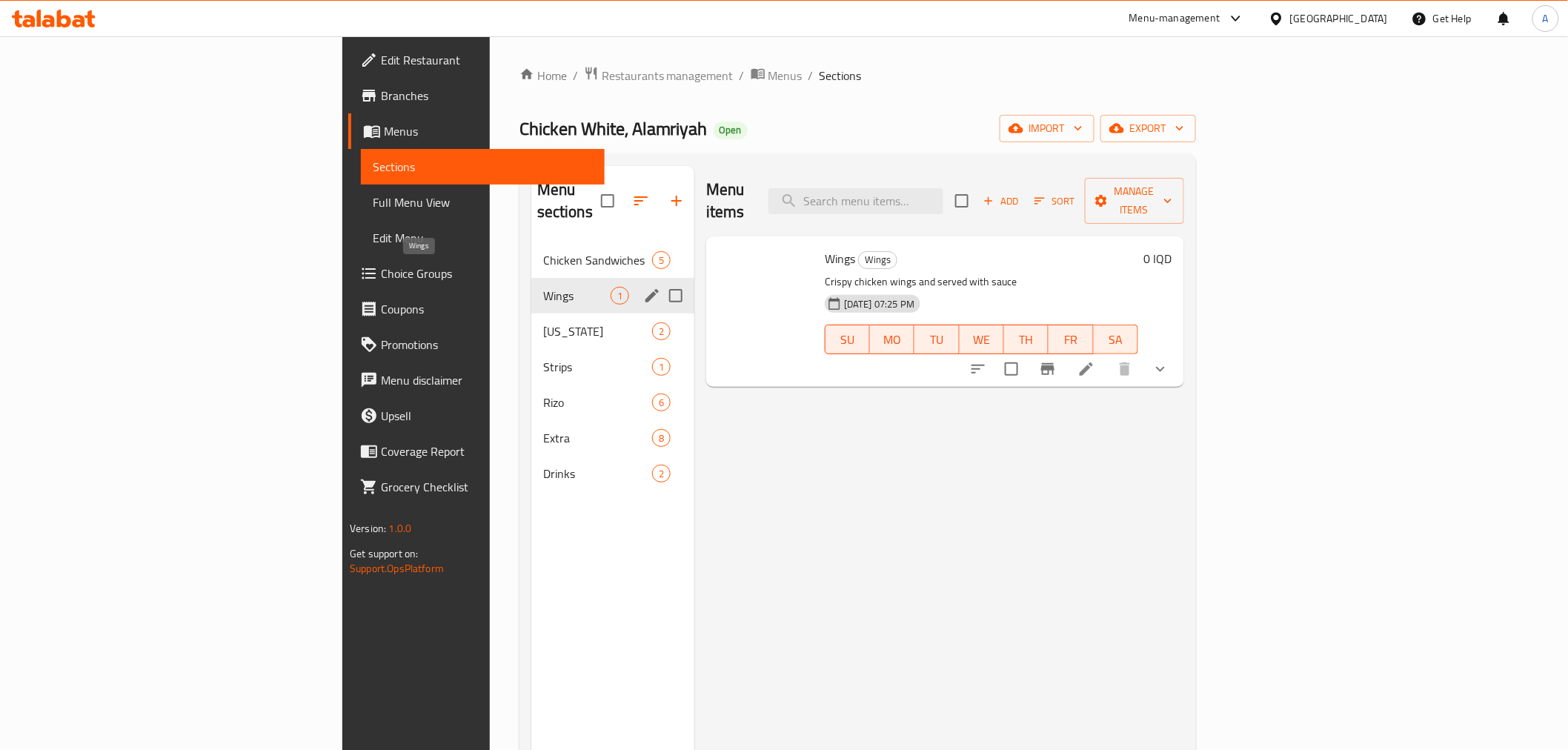
click at [532, 242] on div "Chicken Sandwiches 5" at bounding box center [613, 260] width 163 height 36
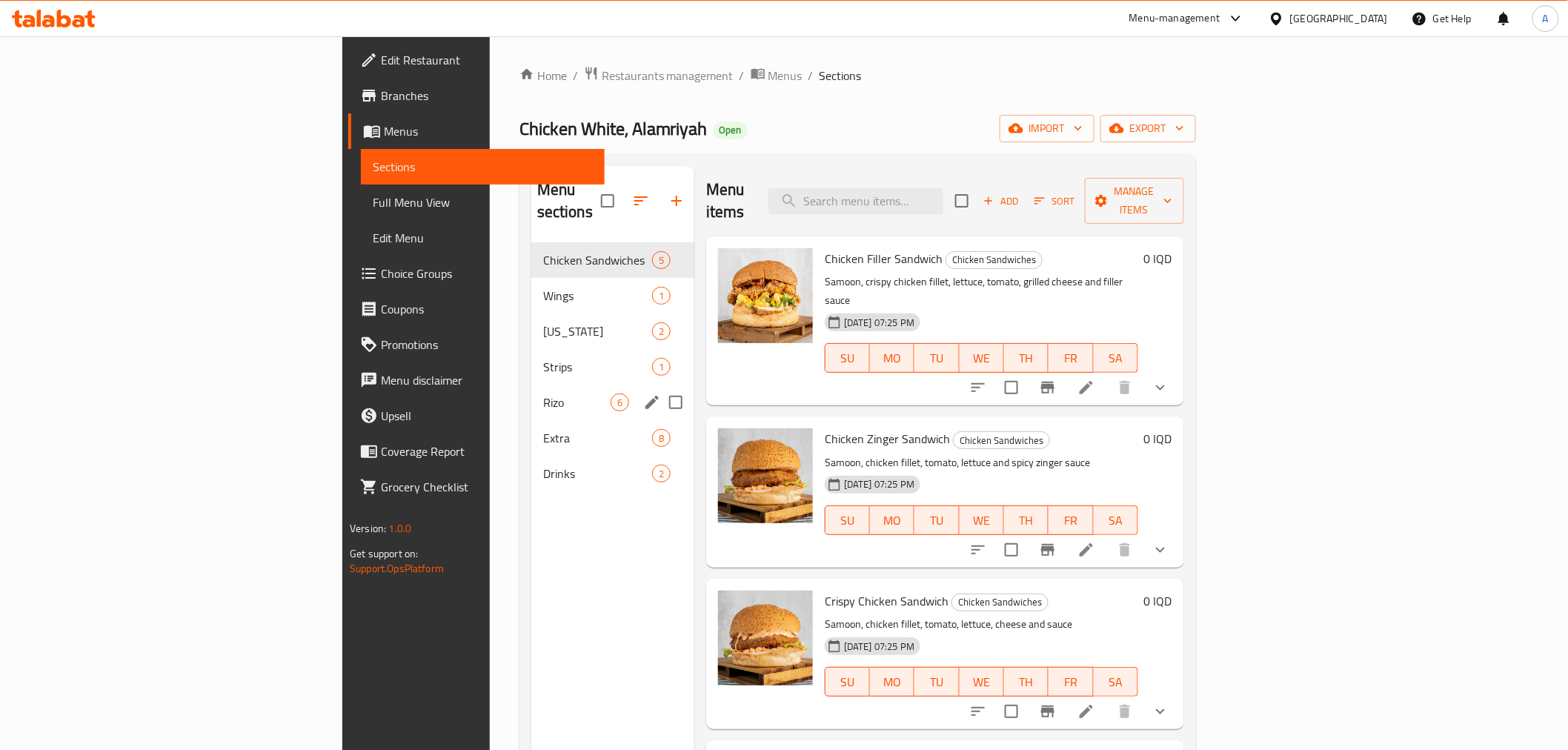
click at [543, 393] on span "Rizo" at bounding box center [577, 402] width 67 height 18
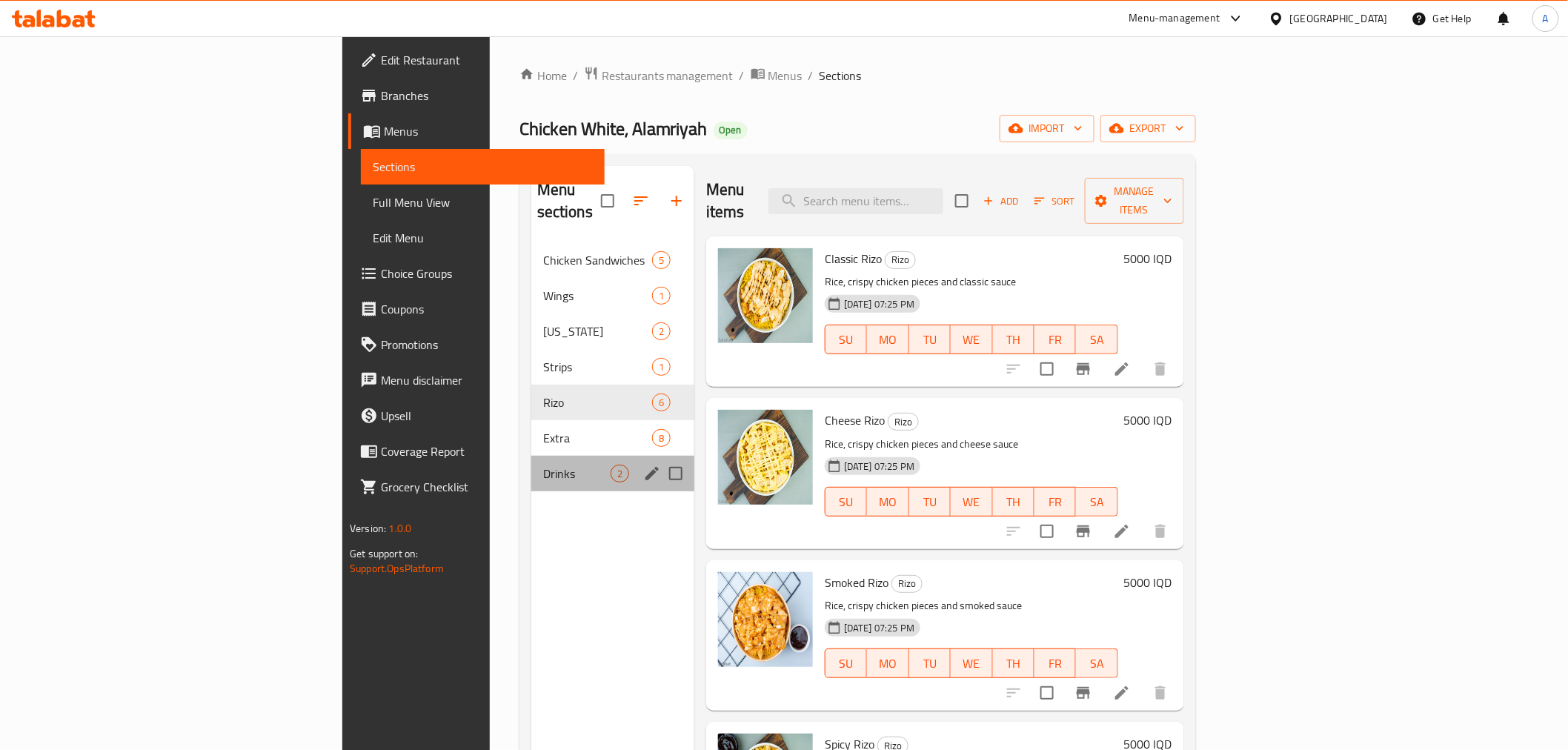
click at [532, 455] on div "Drinks 2" at bounding box center [613, 473] width 163 height 36
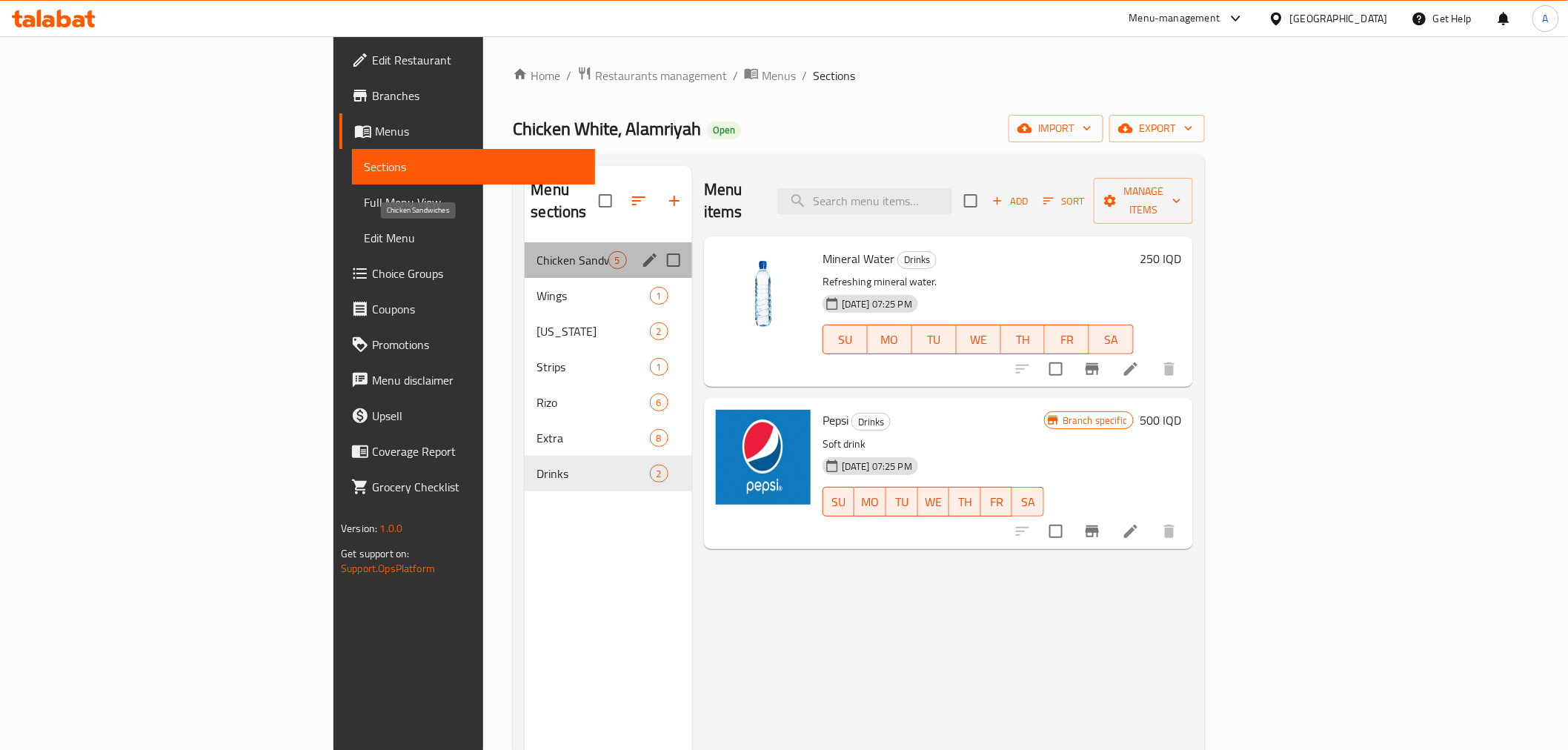
click at [536, 251] on span "Chicken Sandwiches" at bounding box center [571, 259] width 71 height 18
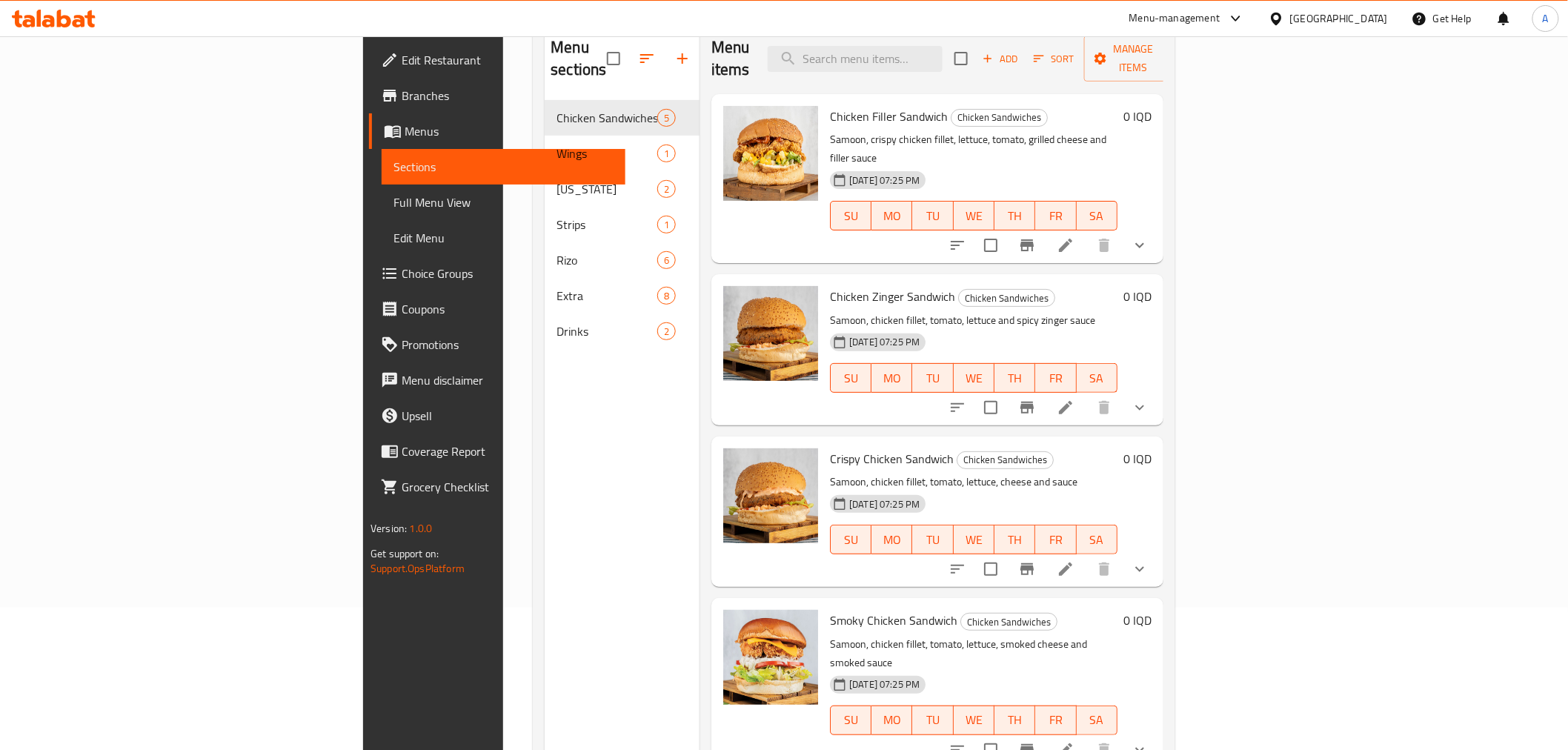
scroll to position [42, 0]
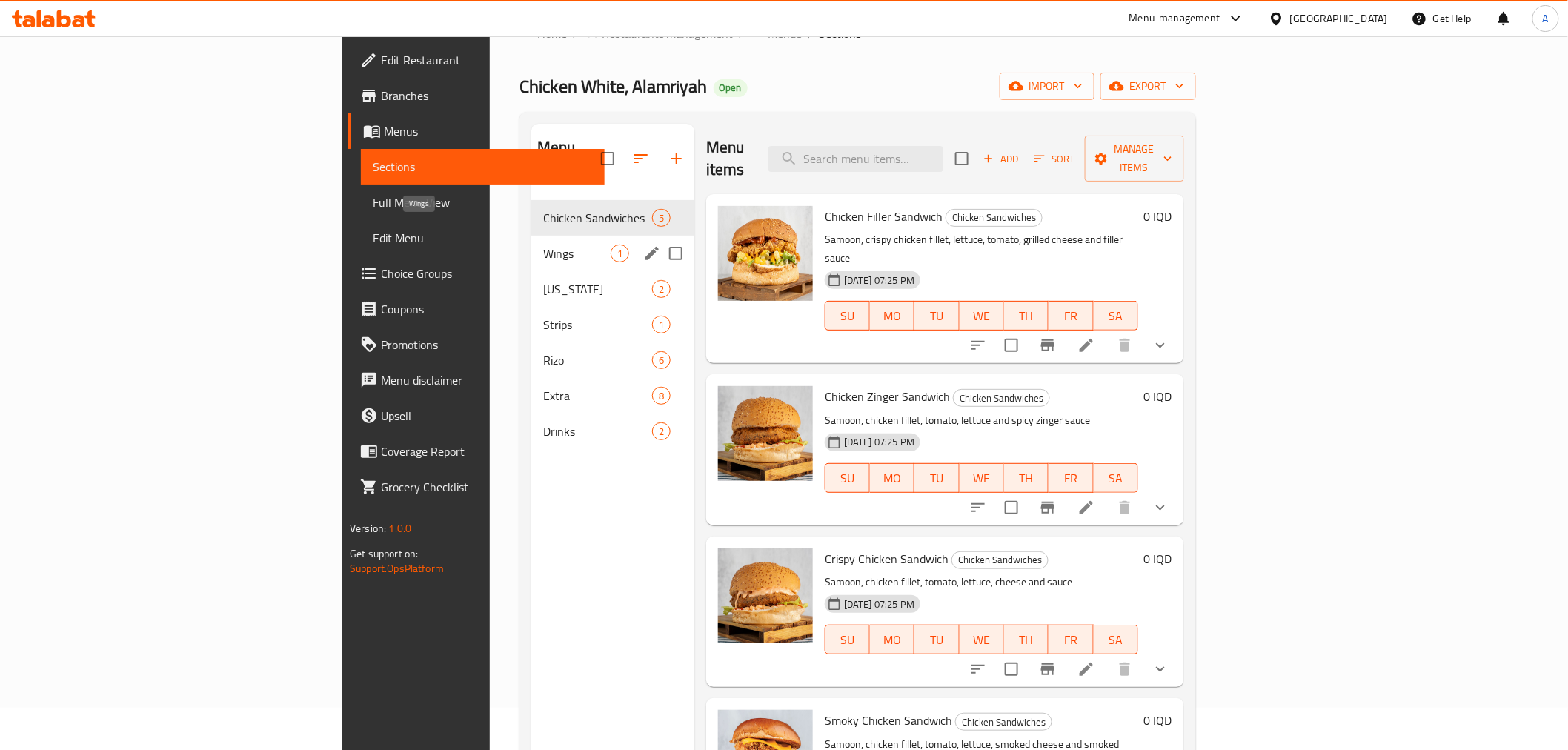
drag, startPoint x: 393, startPoint y: 227, endPoint x: 388, endPoint y: 237, distance: 11.2
click at [543, 245] on span "Wings" at bounding box center [577, 253] width 67 height 18
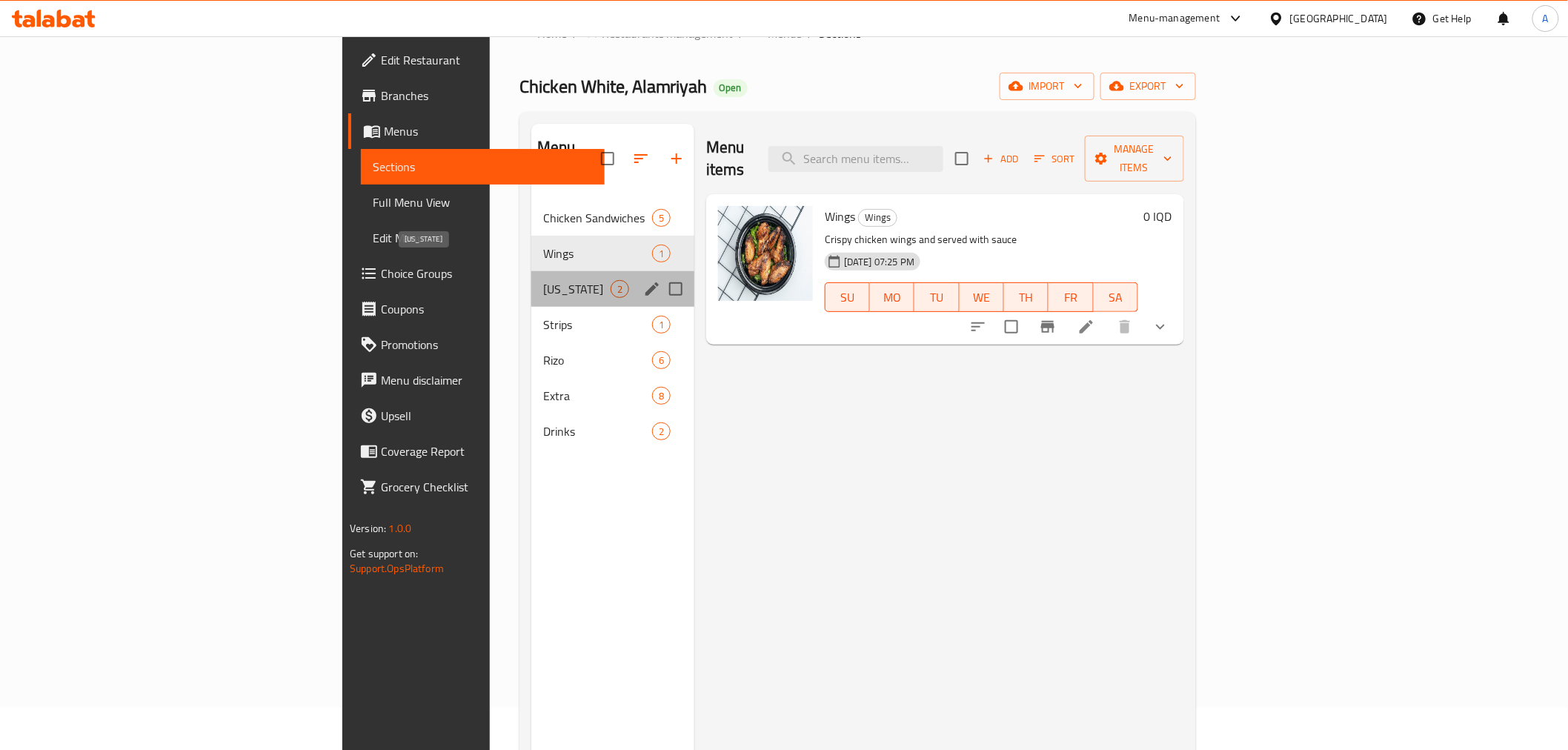
click at [543, 280] on span "Kentucky" at bounding box center [577, 288] width 67 height 18
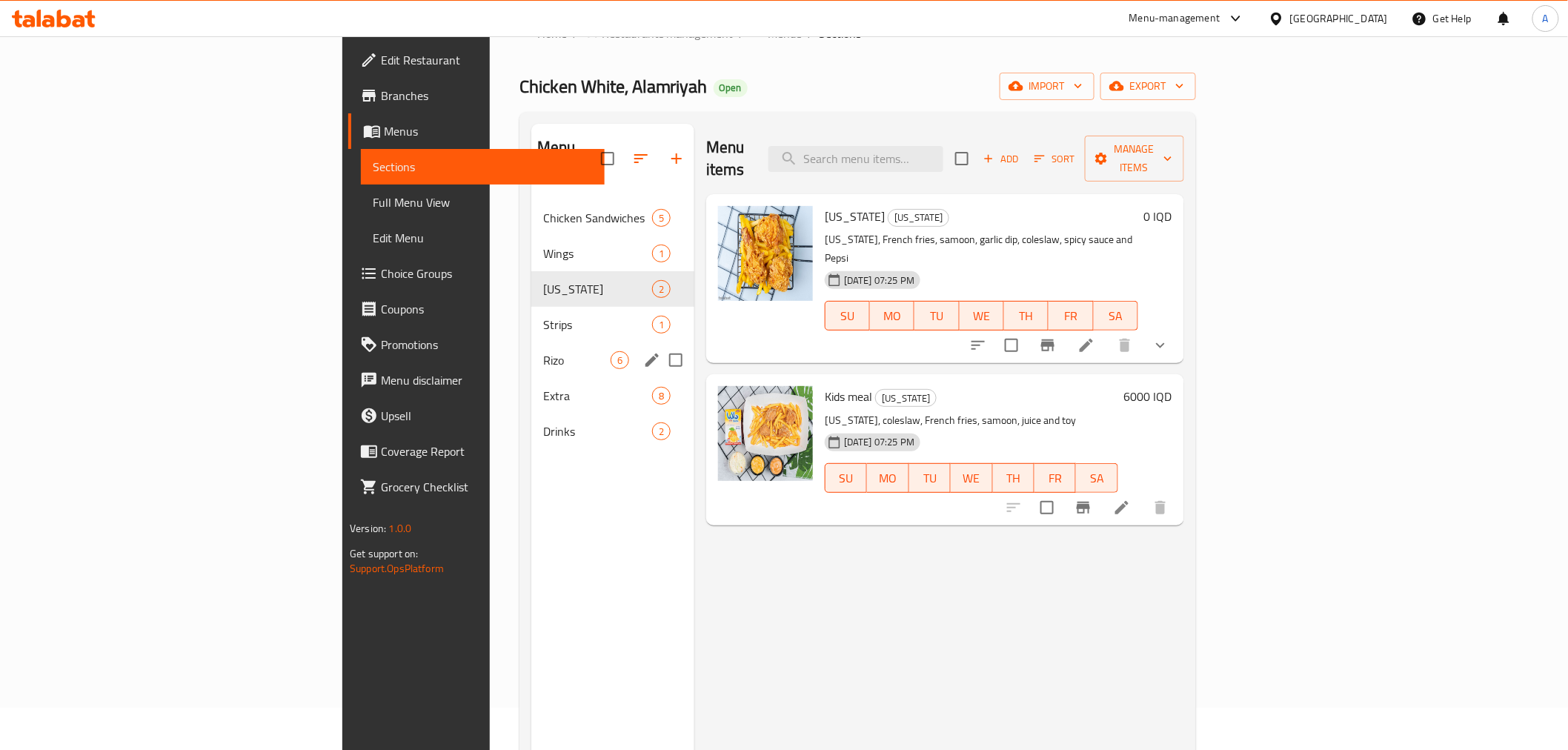
click at [532, 307] on div "Strips 1" at bounding box center [613, 325] width 163 height 36
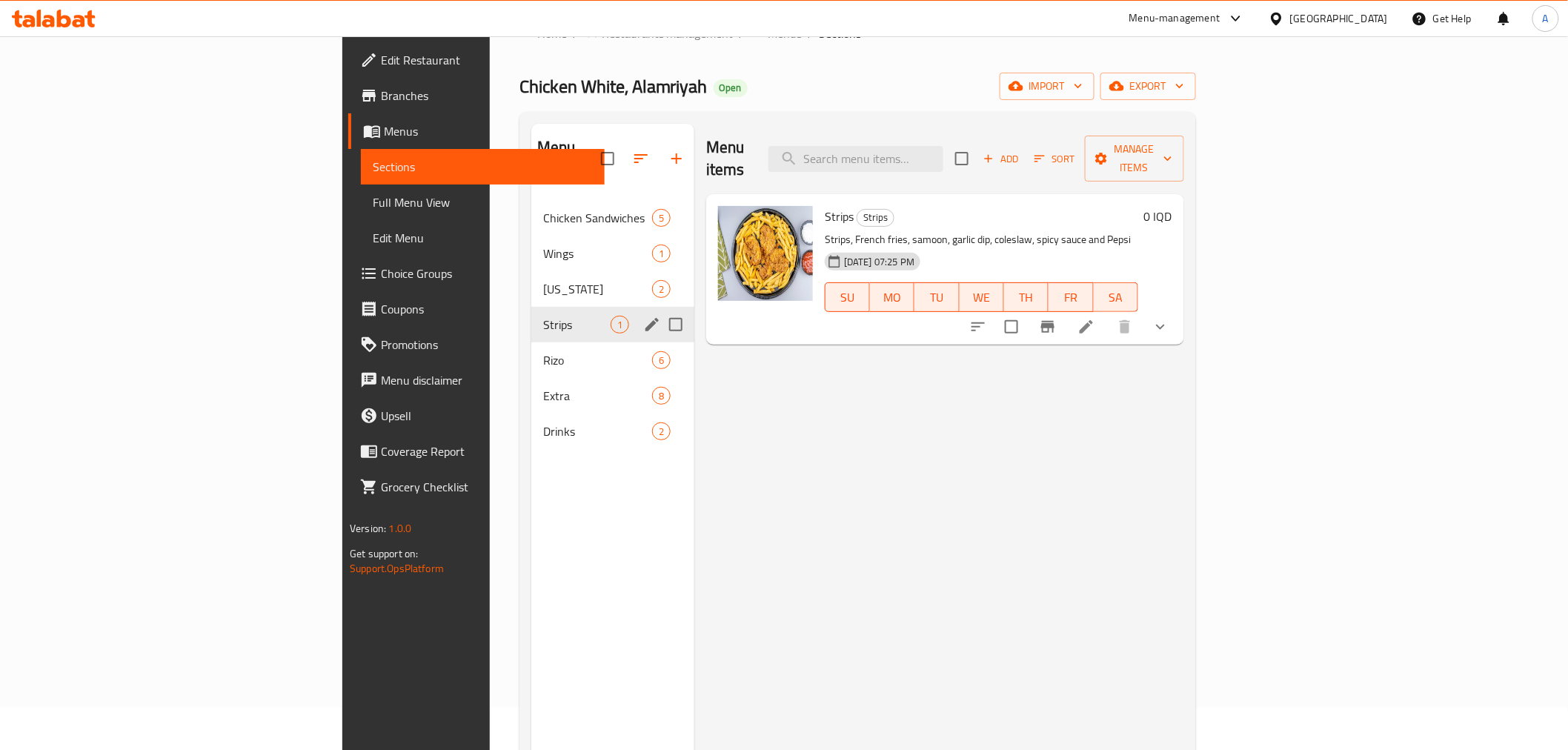
click at [532, 316] on div "Strips 1" at bounding box center [613, 325] width 163 height 36
click at [543, 351] on span "Rizo" at bounding box center [577, 359] width 67 height 18
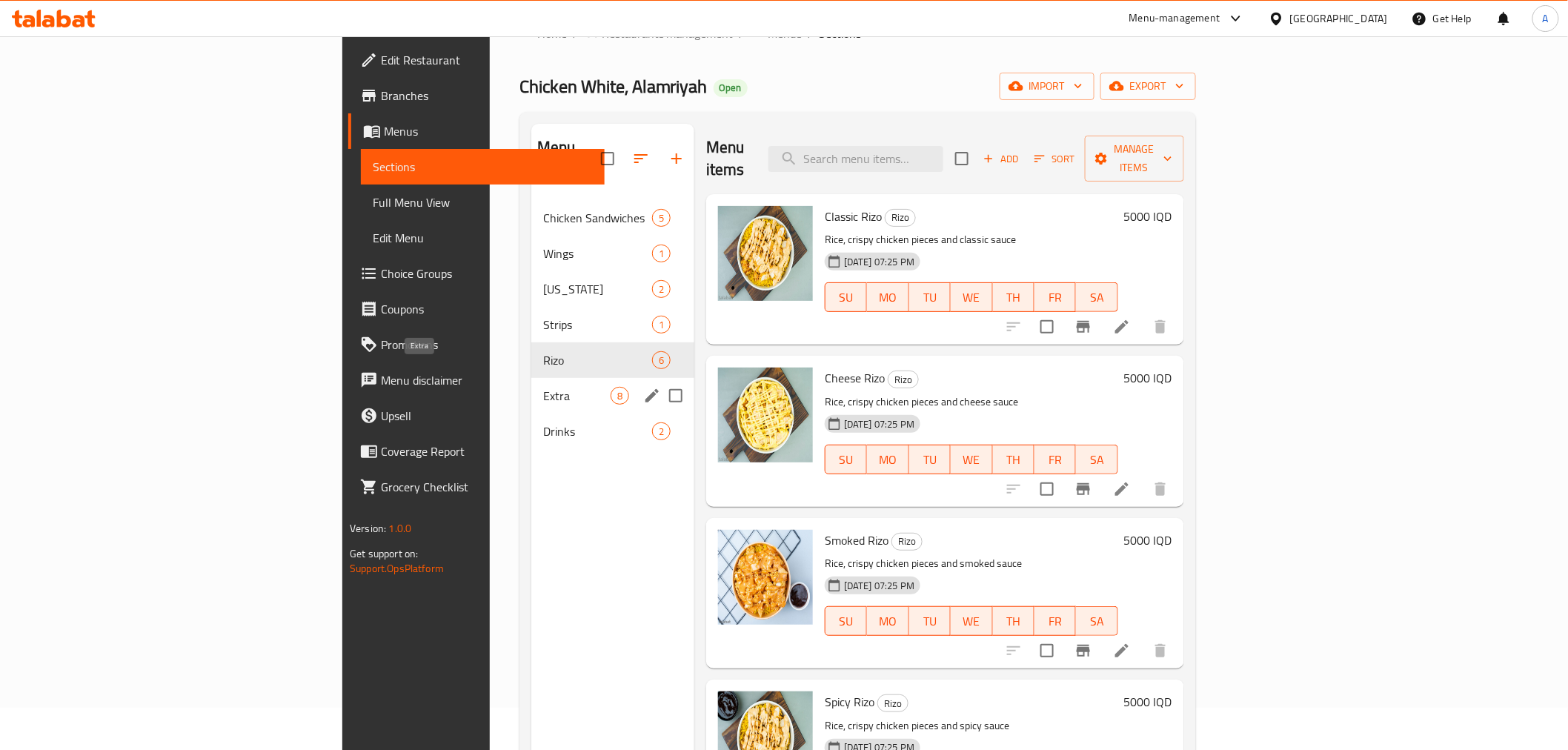
click at [543, 387] on span "Extra" at bounding box center [577, 395] width 67 height 18
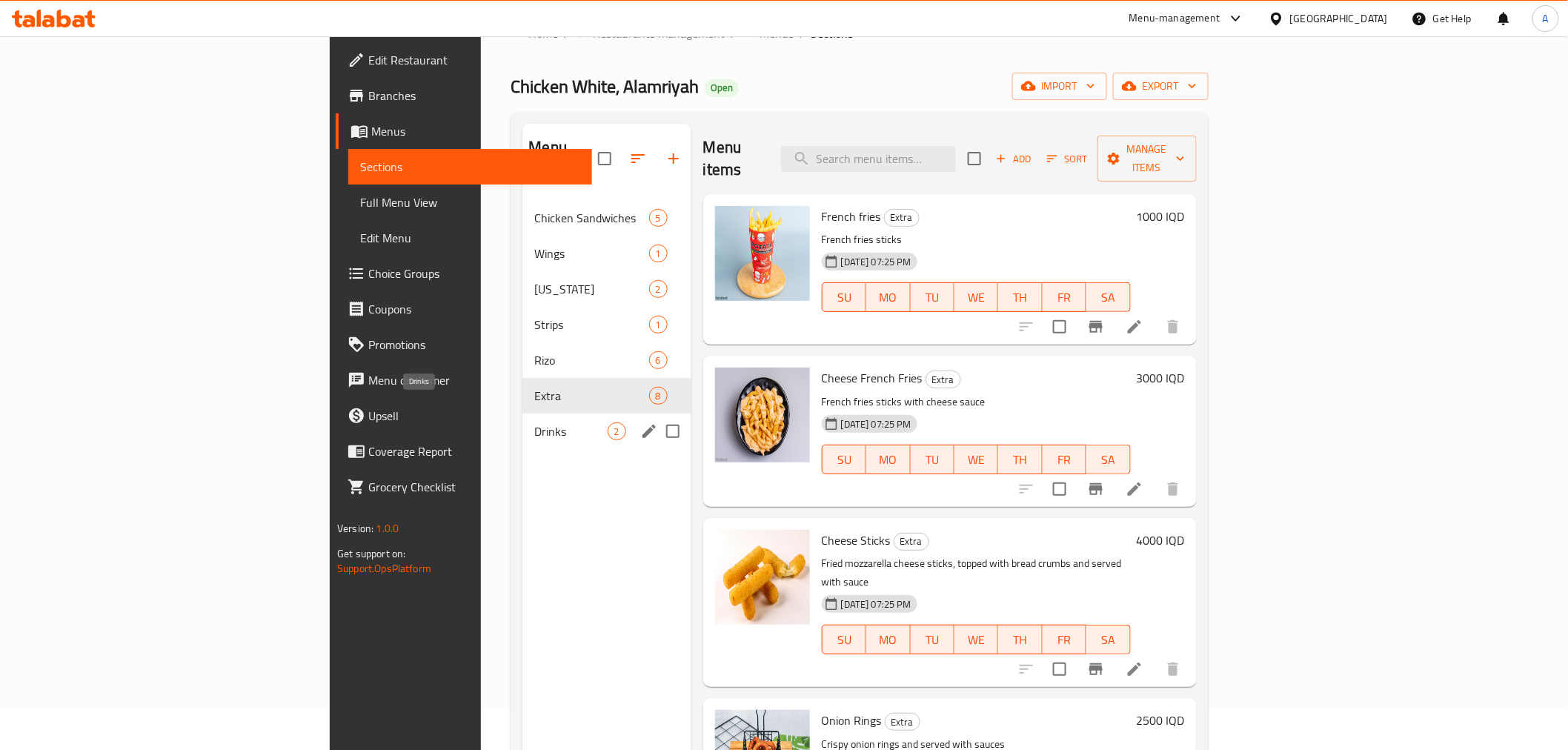
click at [535, 422] on span "Drinks" at bounding box center [571, 430] width 73 height 18
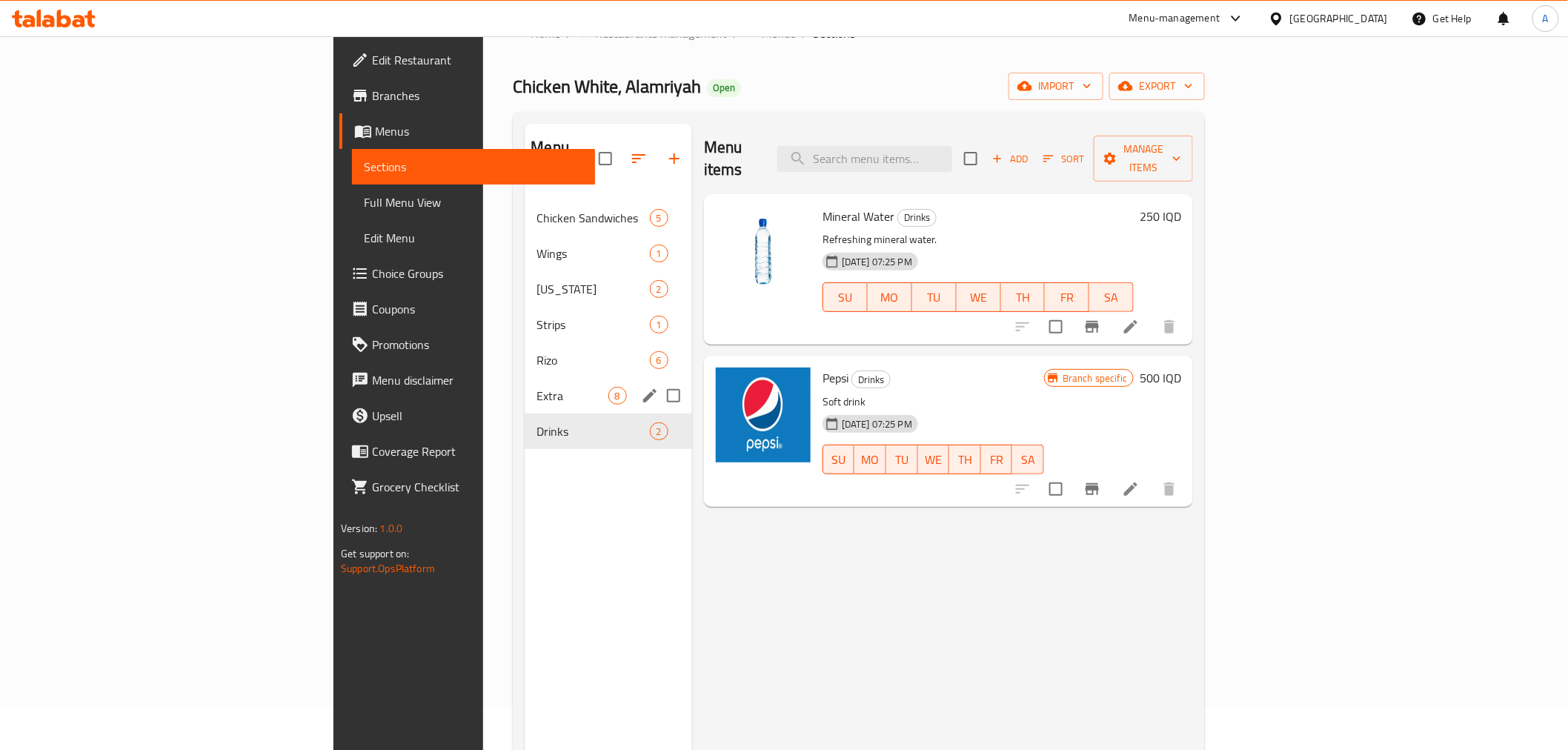
click at [524, 382] on div "Extra 8" at bounding box center [607, 396] width 166 height 36
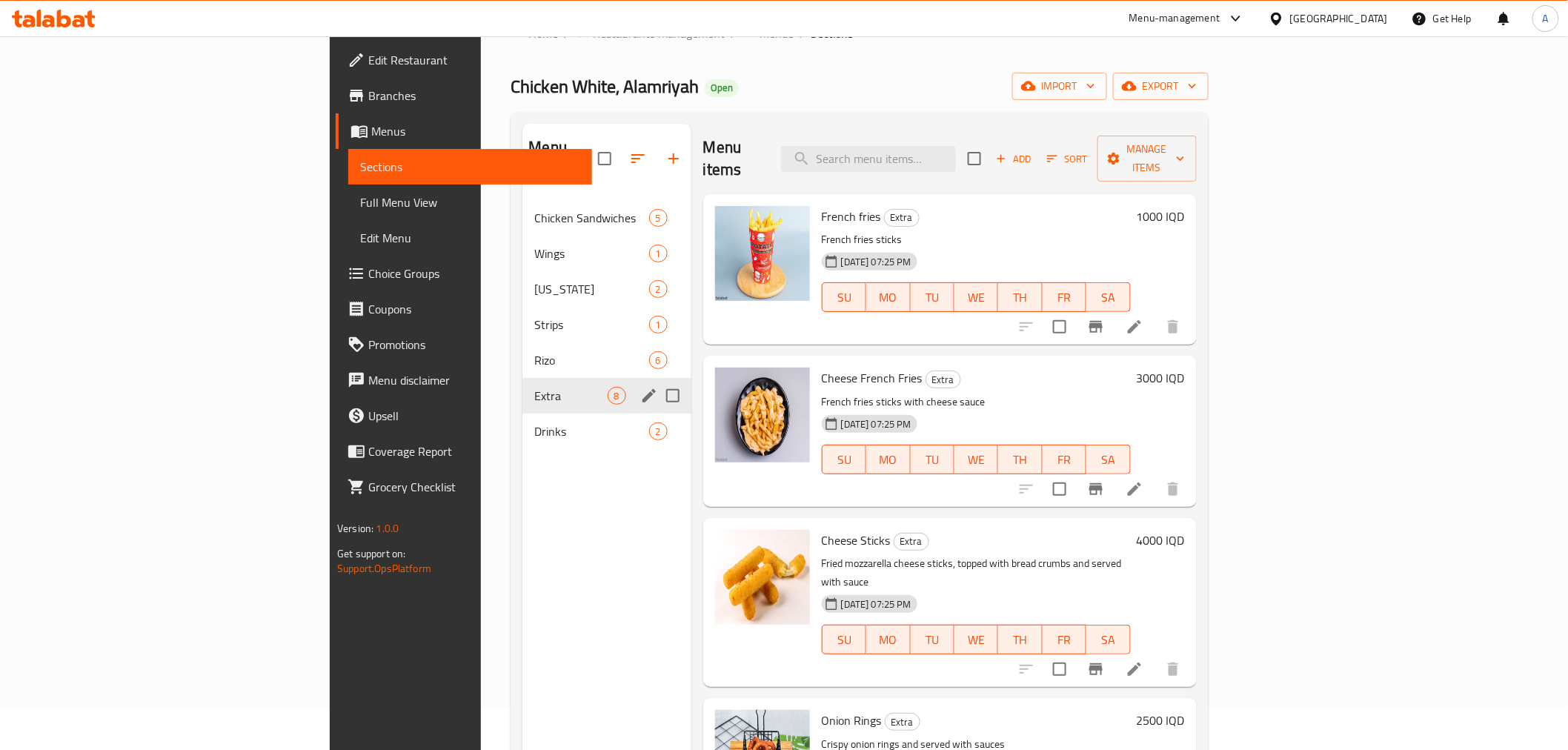
click at [522, 378] on div "Extra 8" at bounding box center [606, 396] width 168 height 36
click at [522, 350] on div "Rizo 6" at bounding box center [606, 360] width 168 height 36
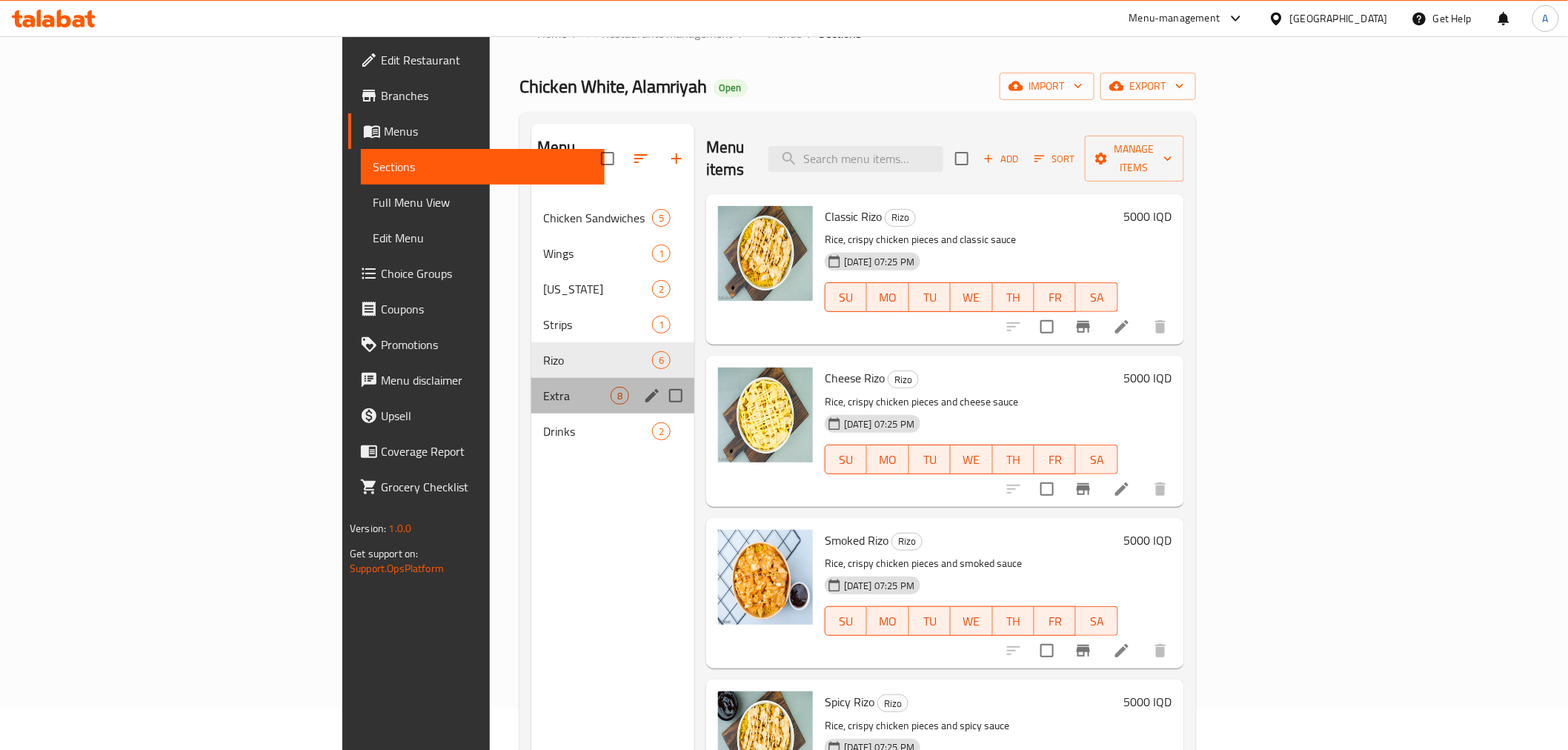
click at [532, 387] on div "Extra 8" at bounding box center [613, 396] width 163 height 36
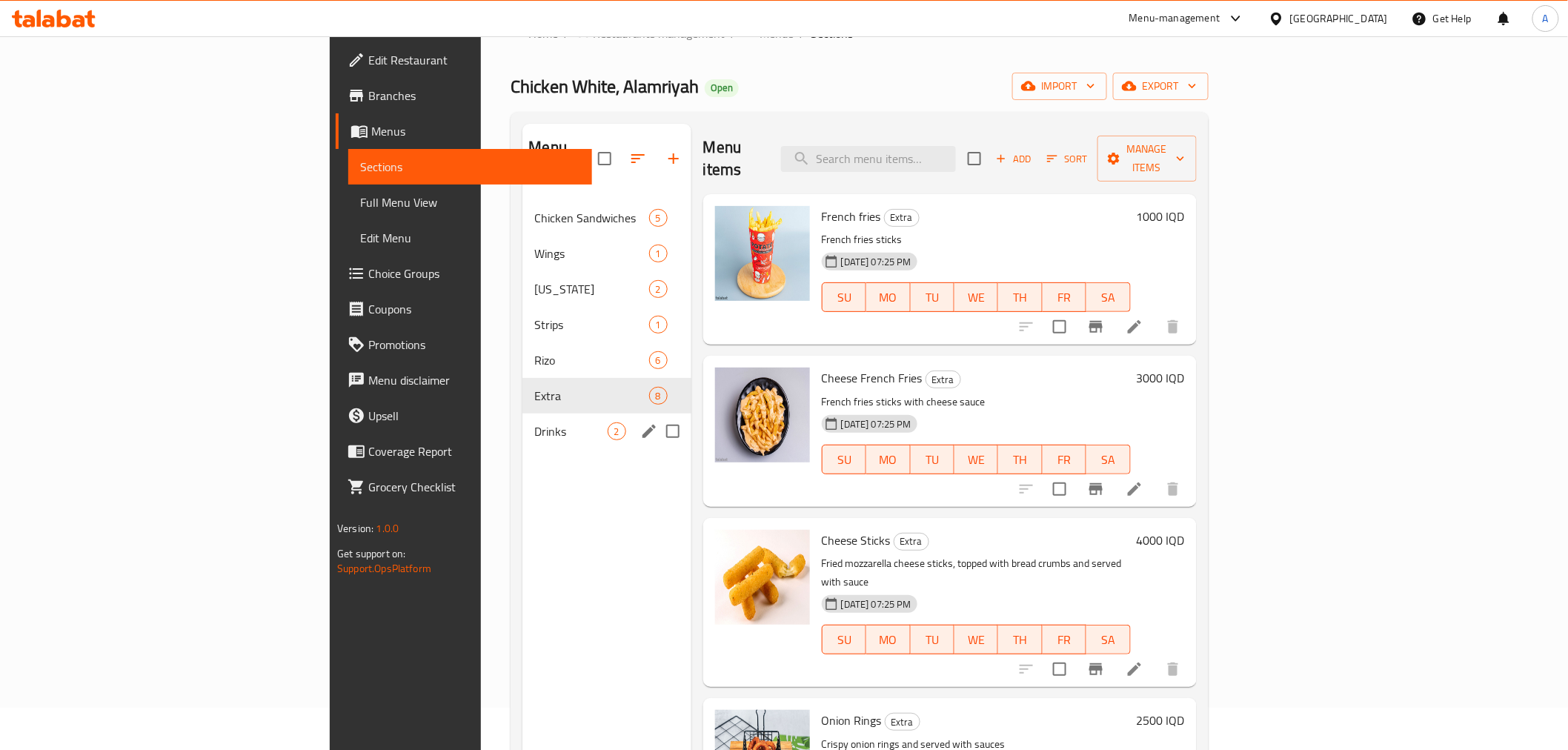
click at [522, 425] on div "Drinks 2" at bounding box center [606, 431] width 168 height 36
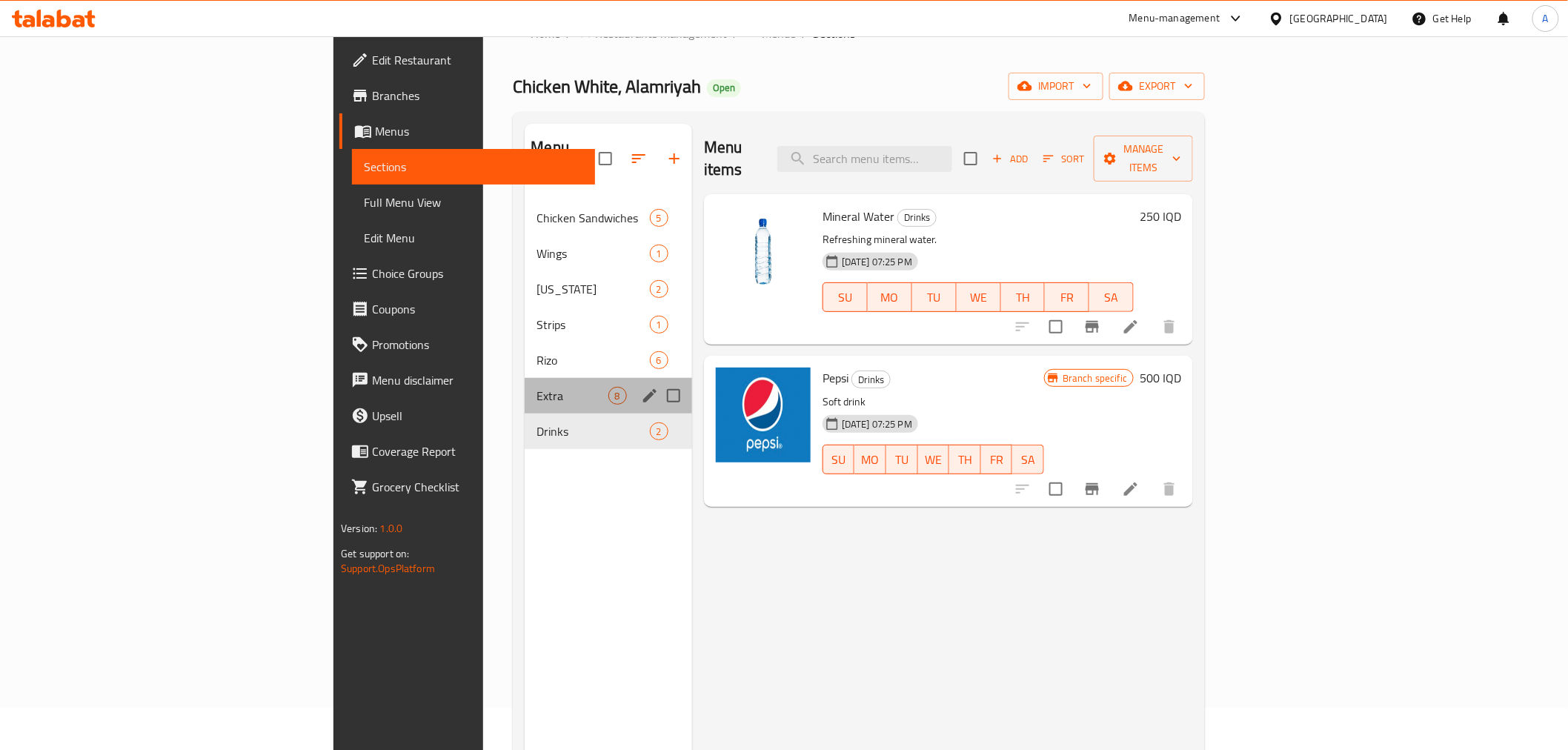
click at [524, 378] on div "Extra 8" at bounding box center [607, 396] width 166 height 36
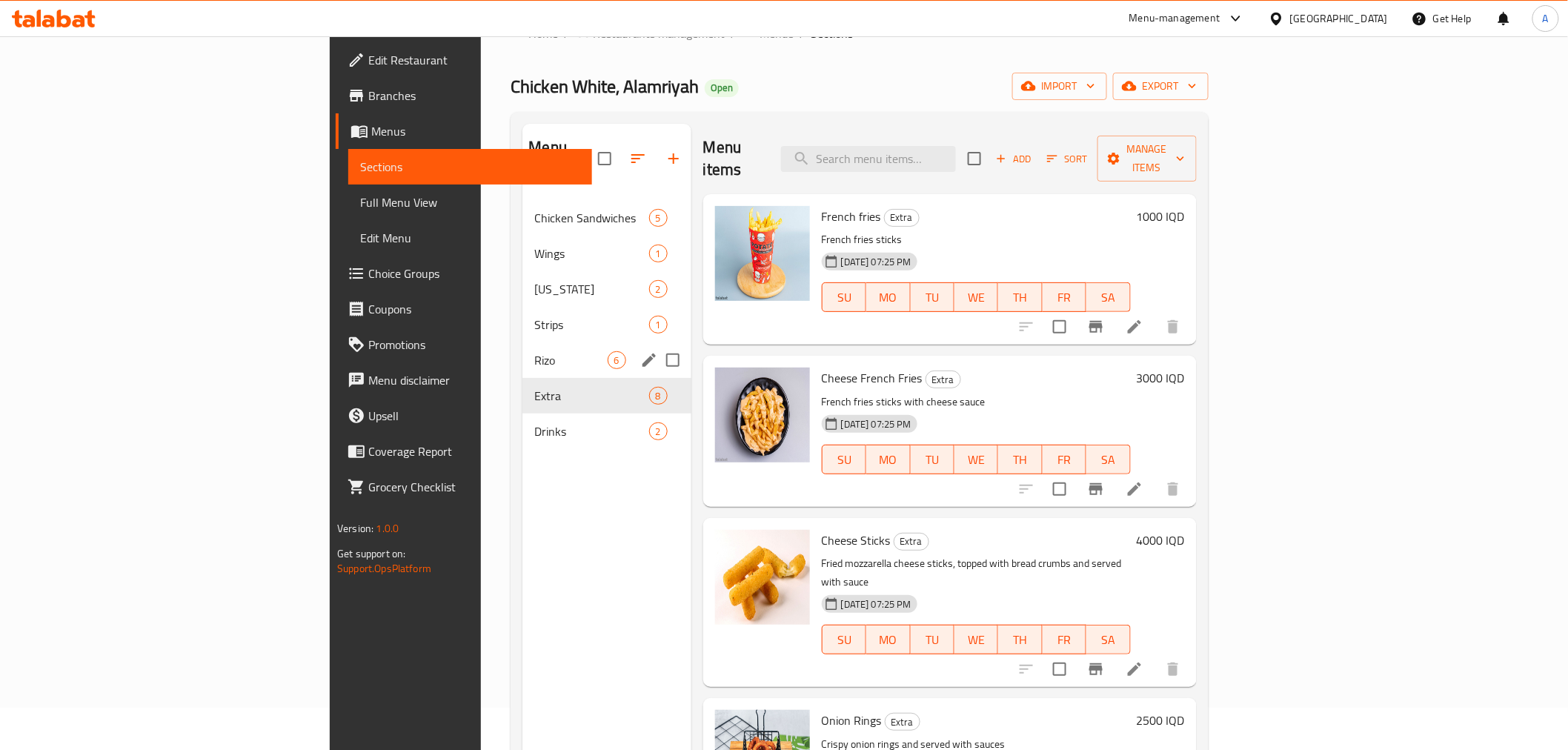
click at [535, 316] on span "Strips" at bounding box center [592, 324] width 114 height 18
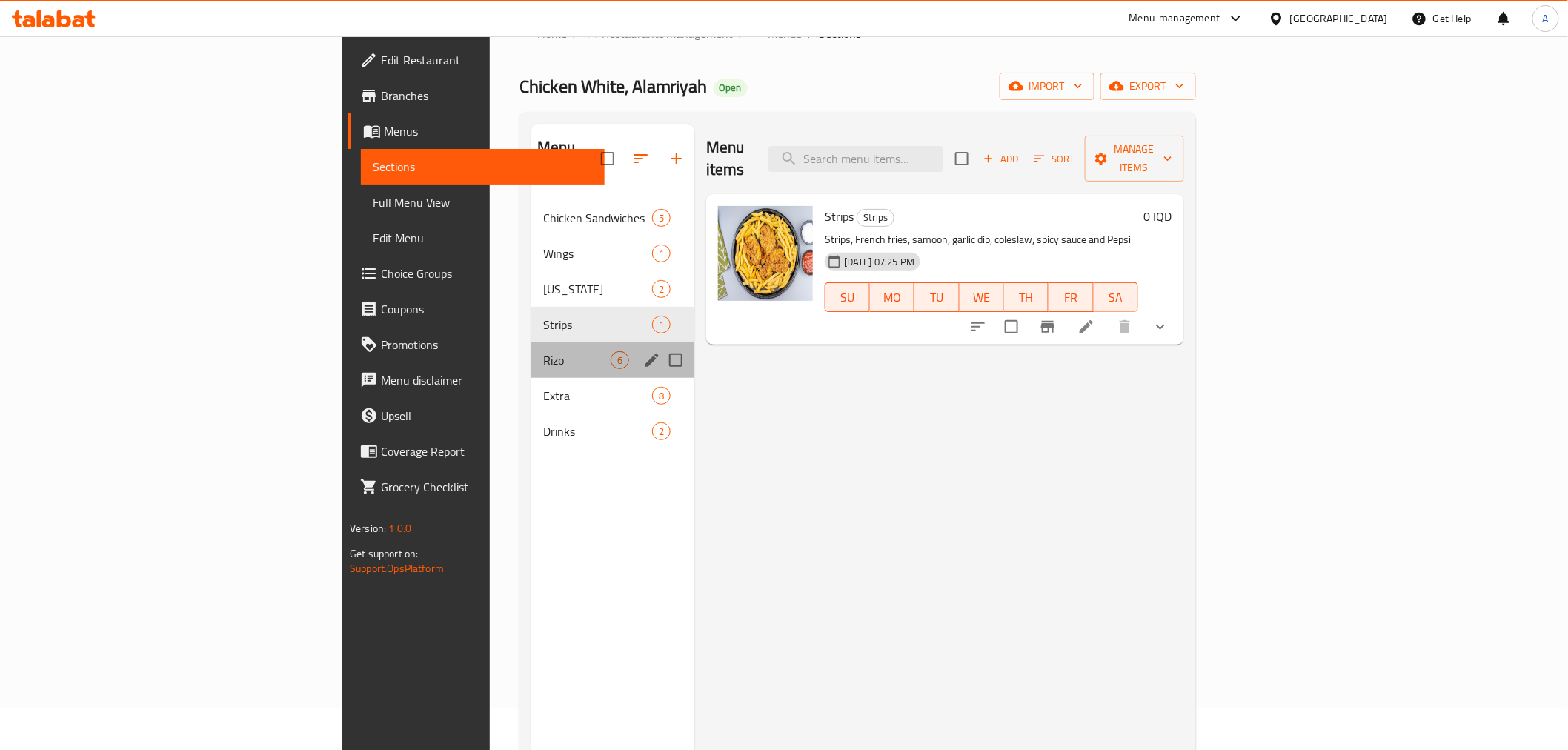
click at [532, 342] on div "Rizo 6" at bounding box center [613, 360] width 163 height 36
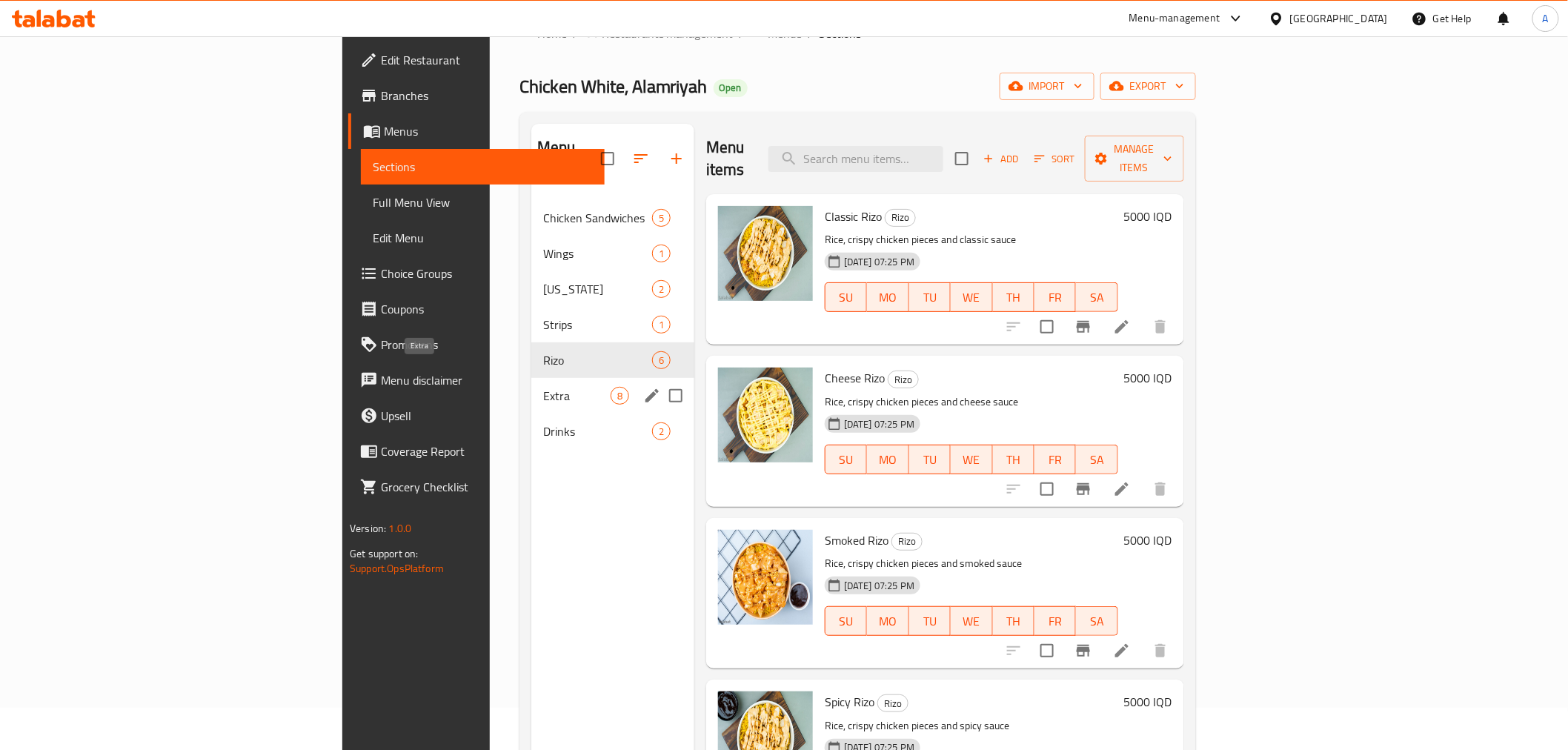
click at [543, 387] on span "Extra" at bounding box center [577, 395] width 67 height 18
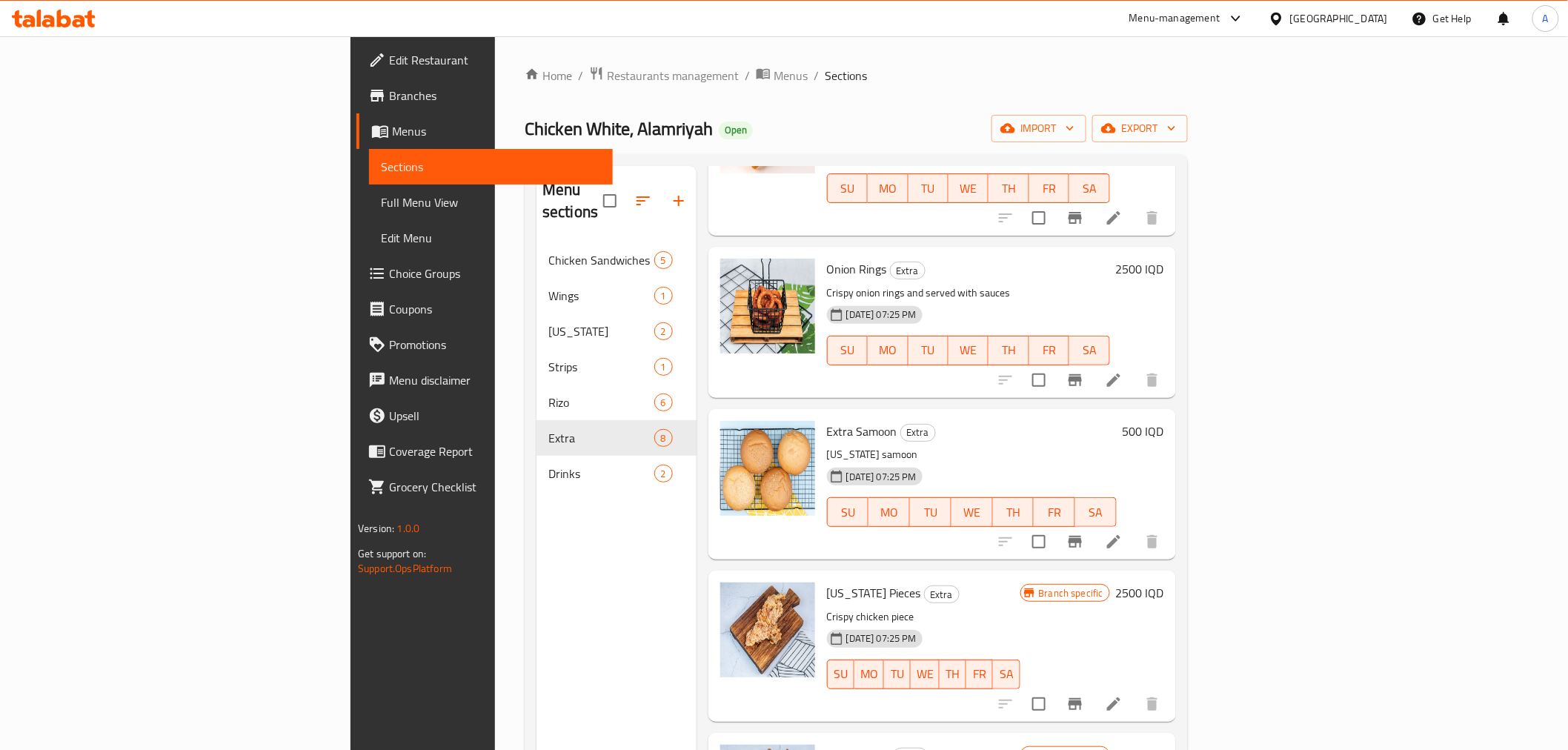
click at [524, 93] on div "Home / Restaurants management / Menus / Sections Chicken White, Alamriyah Open …" at bounding box center [856, 496] width 664 height 862
click at [607, 77] on span "Restaurants management" at bounding box center [673, 75] width 132 height 18
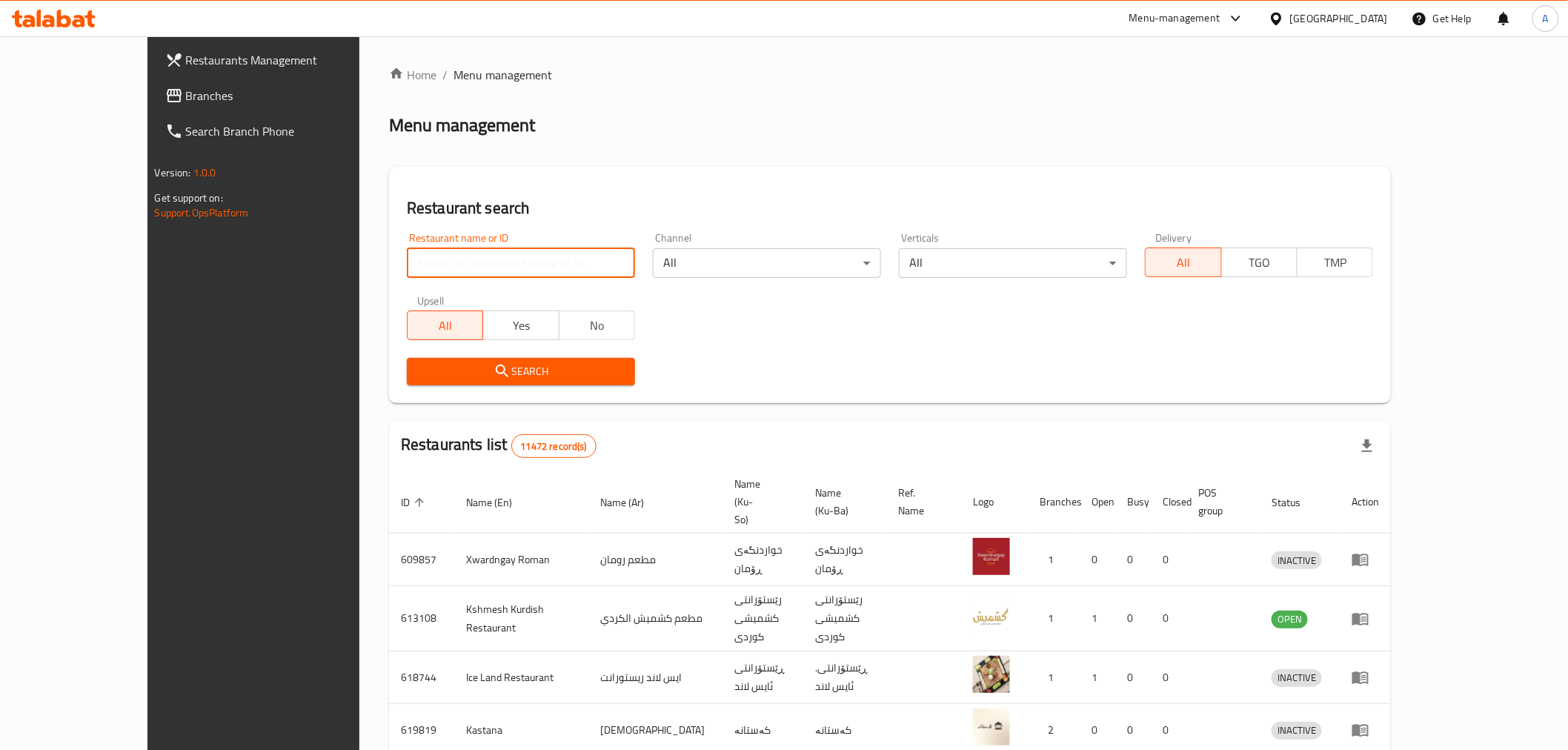
paste input "Al hulwuh ice cream"
type input "Al hulwuh ice cream"
click button "Search" at bounding box center [521, 371] width 228 height 27
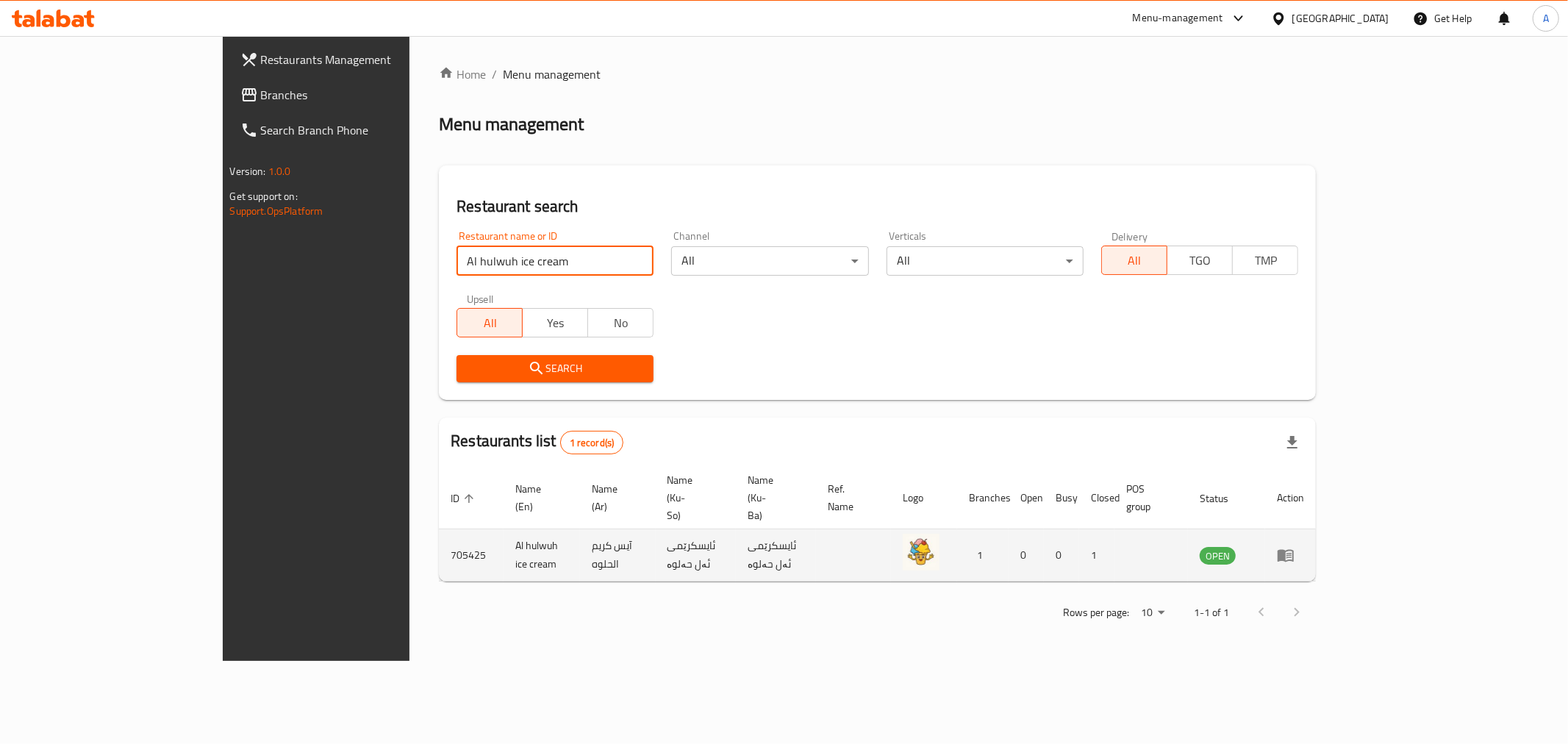
click at [1294, 549] on icon "enhanced table" at bounding box center [1285, 556] width 16 height 12
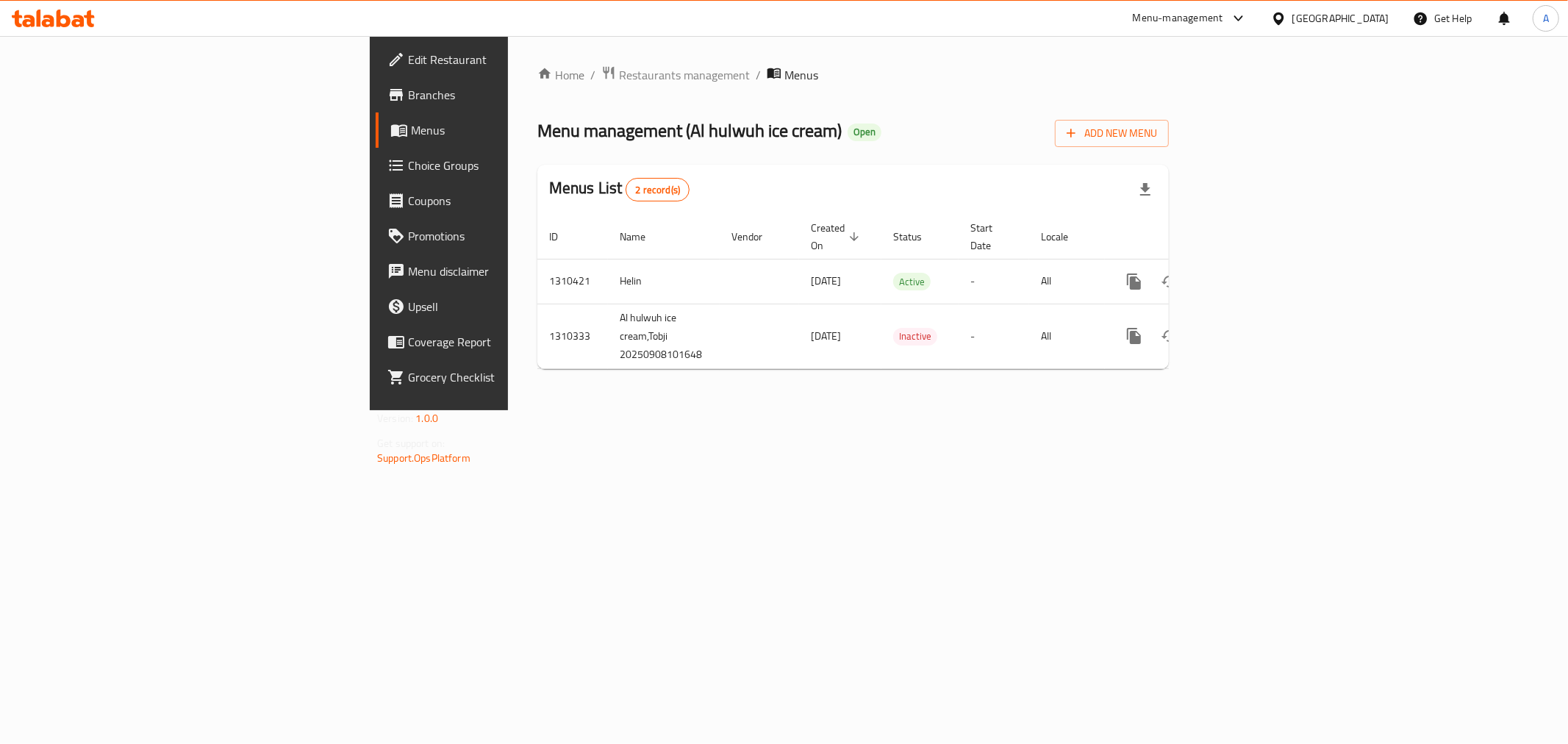
click at [408, 86] on span "Branches" at bounding box center [513, 95] width 212 height 18
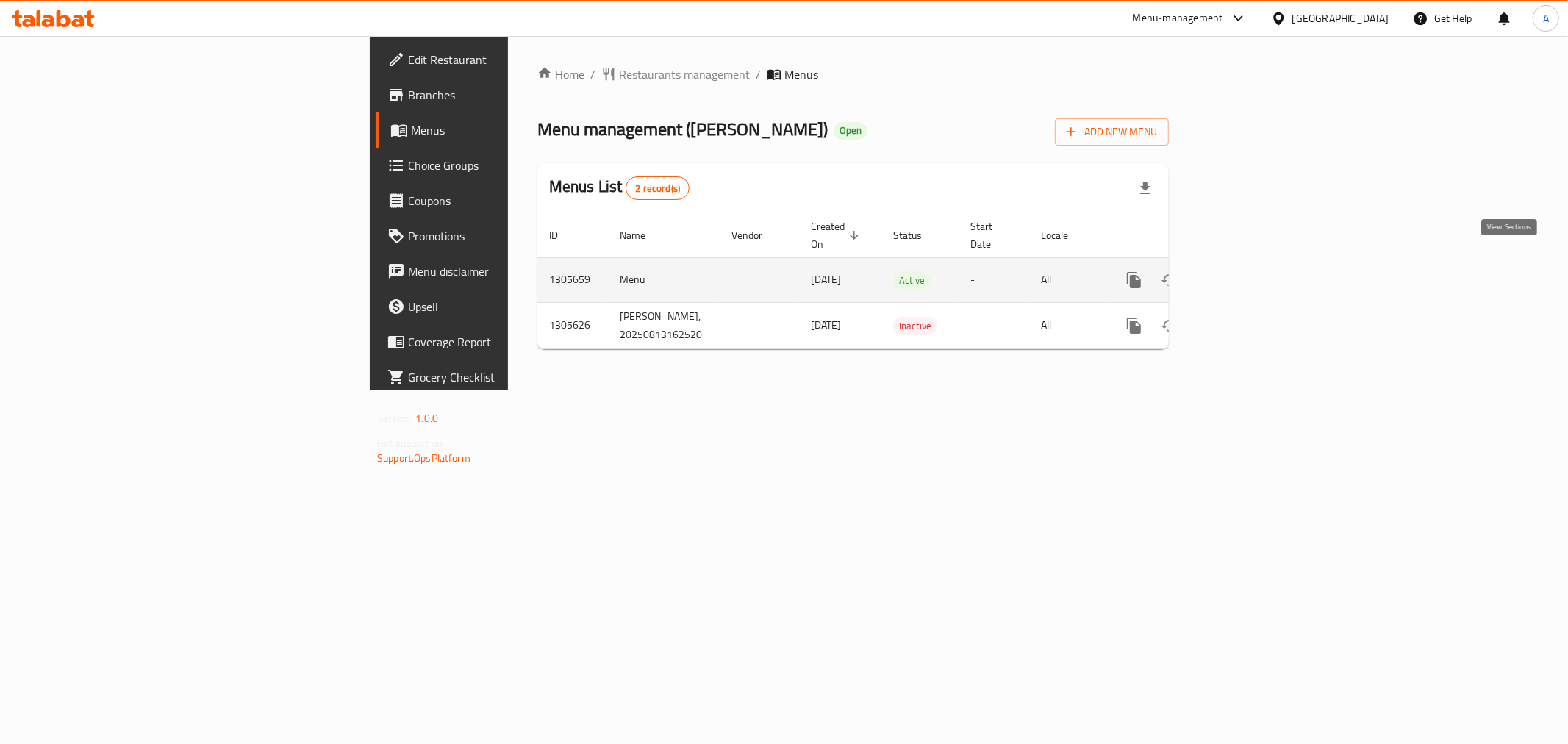
click at [1249, 271] on icon "enhanced table" at bounding box center [1239, 280] width 18 height 18
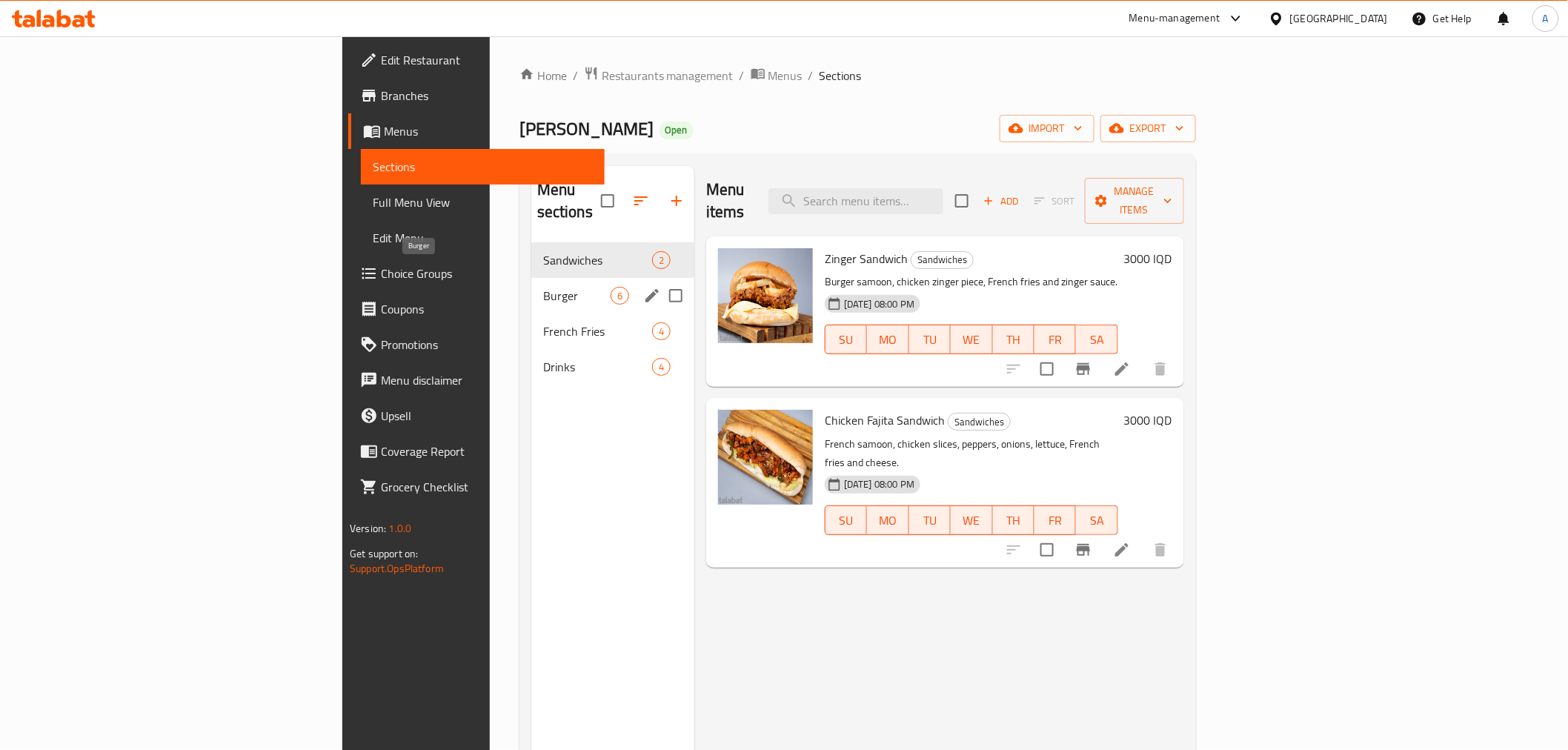
click at [532, 278] on div "Burger 6" at bounding box center [613, 296] width 163 height 36
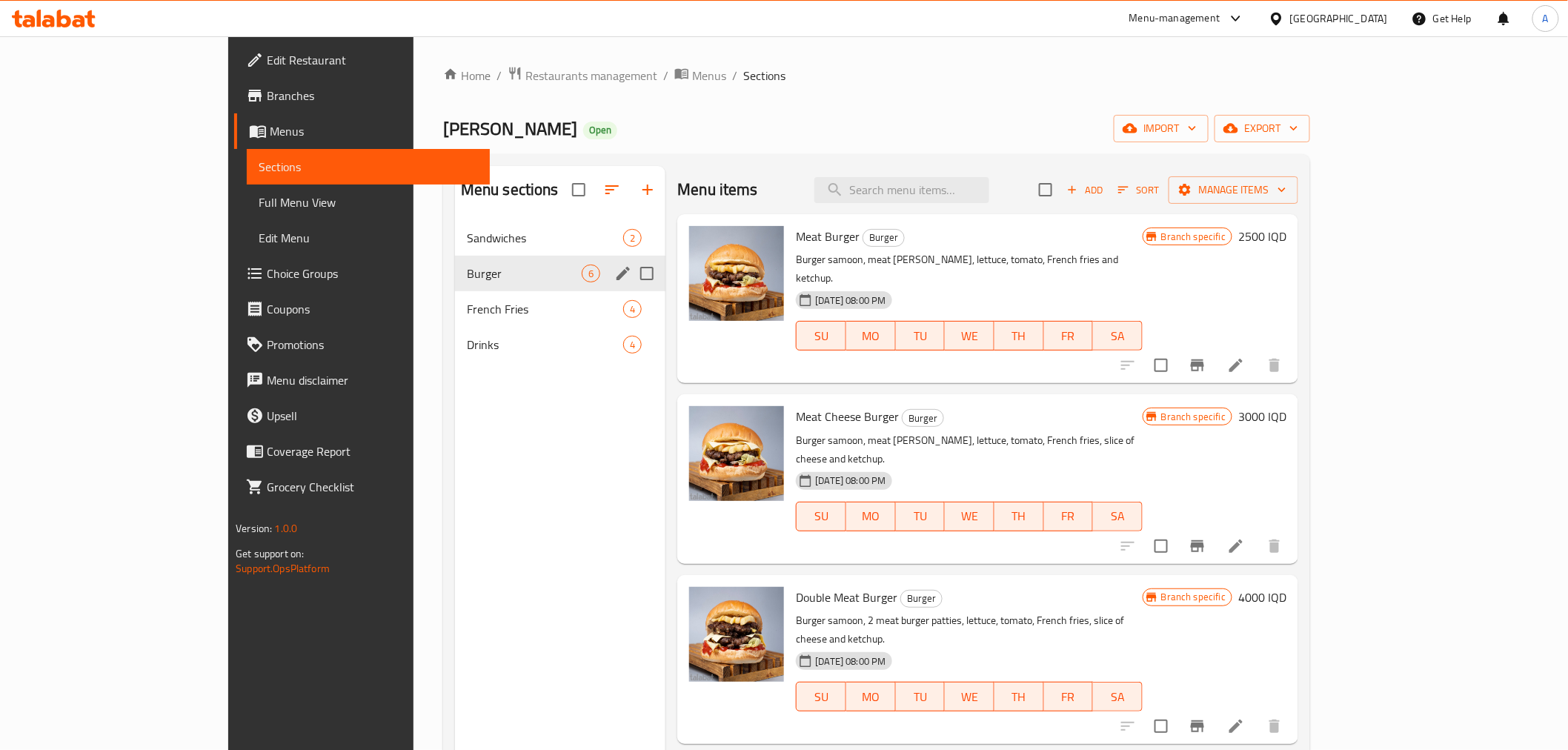
click at [467, 305] on span "French Fries" at bounding box center [545, 309] width 156 height 18
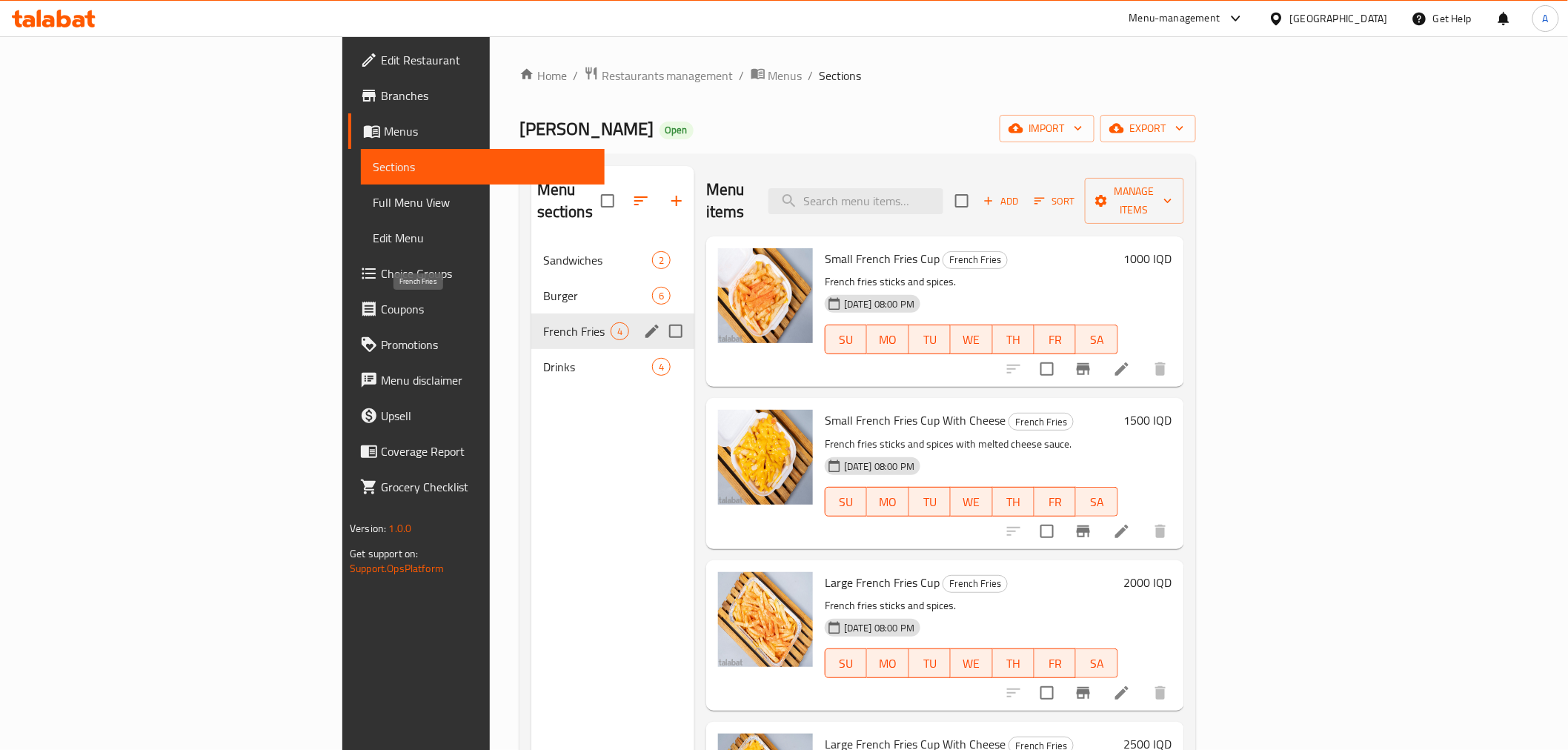
click at [532, 349] on div "Drinks 4" at bounding box center [613, 367] width 163 height 36
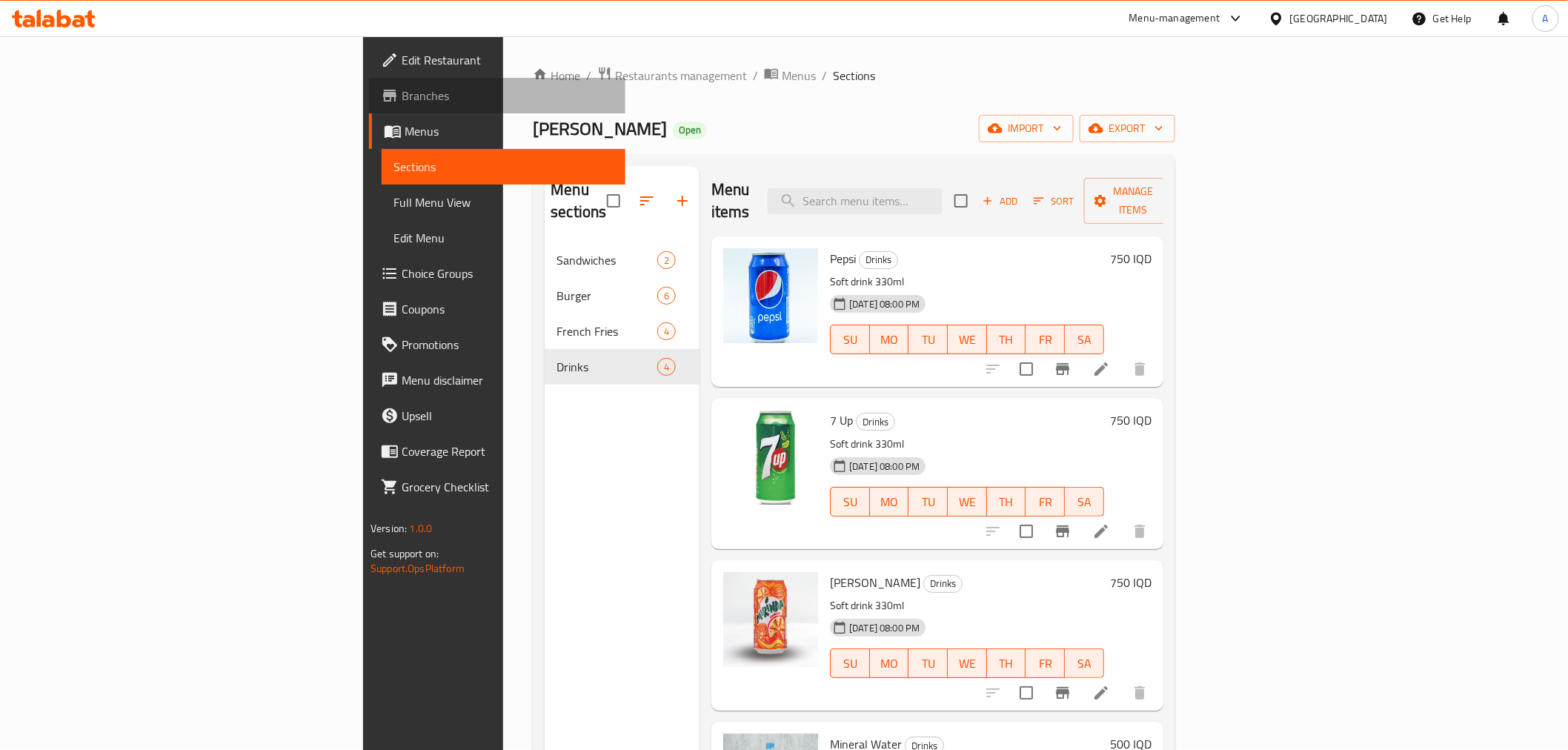
click at [402, 99] on span "Branches" at bounding box center [507, 95] width 211 height 18
